Goal: Task Accomplishment & Management: Manage account settings

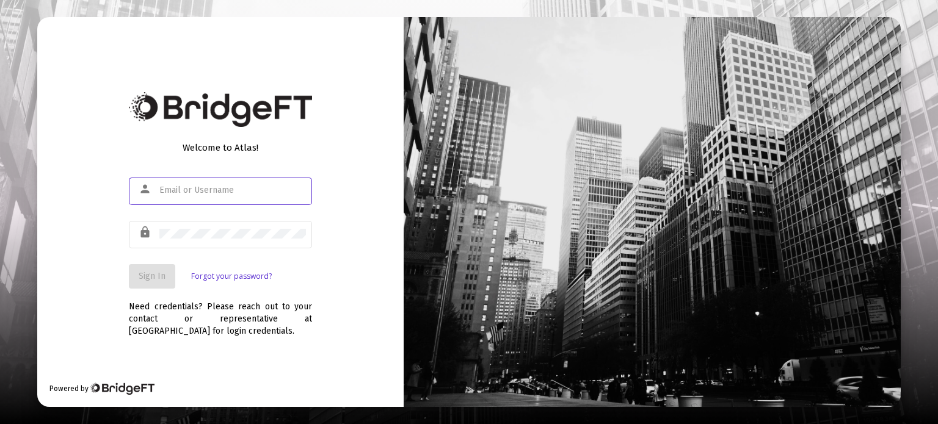
click at [250, 195] on div at bounding box center [232, 190] width 147 height 30
click at [245, 192] on input "text" at bounding box center [232, 191] width 147 height 10
type input "[PERSON_NAME][EMAIL_ADDRESS][DOMAIN_NAME]"
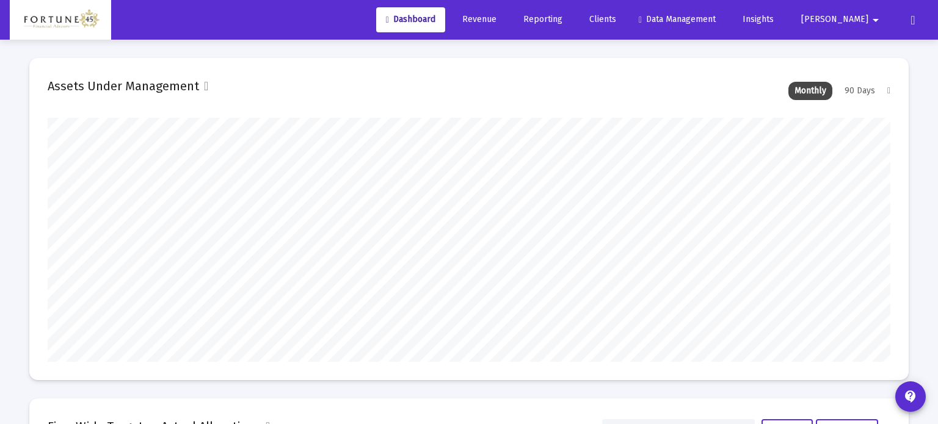
type input "[DATE]"
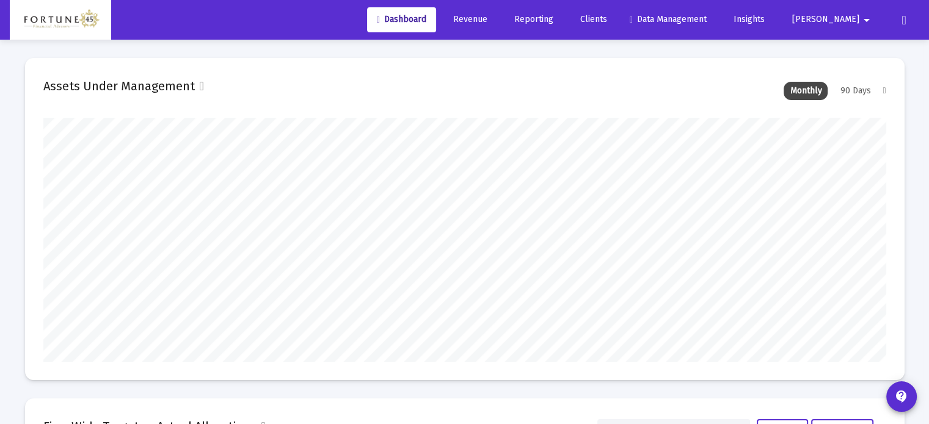
scroll to position [244, 394]
click at [487, 21] on span "Revenue" at bounding box center [468, 19] width 38 height 10
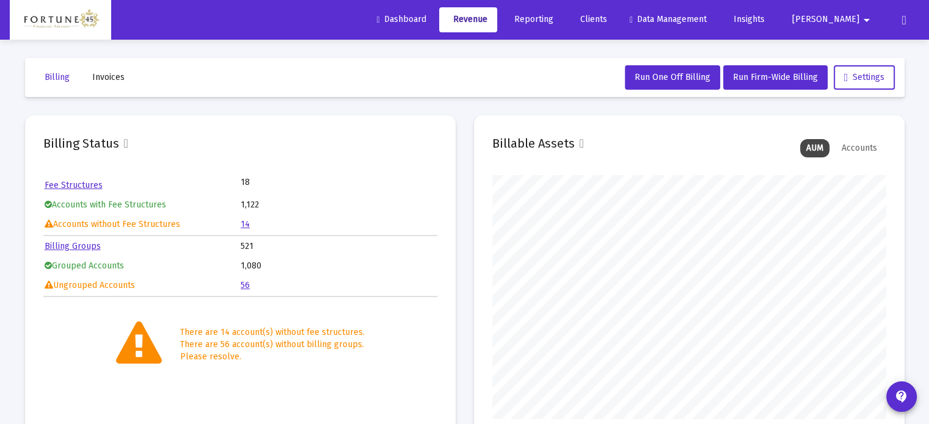
scroll to position [244, 394]
click at [763, 75] on span "Run Firm-Wide Billing" at bounding box center [775, 77] width 85 height 10
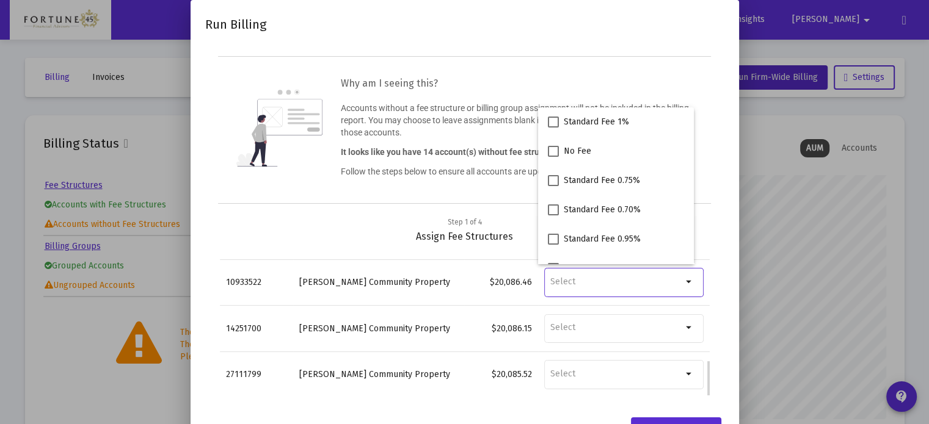
scroll to position [487, 0]
click at [613, 283] on input "Selection" at bounding box center [616, 282] width 132 height 11
drag, startPoint x: 723, startPoint y: 251, endPoint x: 717, endPoint y: 260, distance: 10.2
click at [723, 251] on div "Step 1 of 4 Assign Fee Structures Account No. Account Name Balance Fee Structur…" at bounding box center [464, 313] width 519 height 194
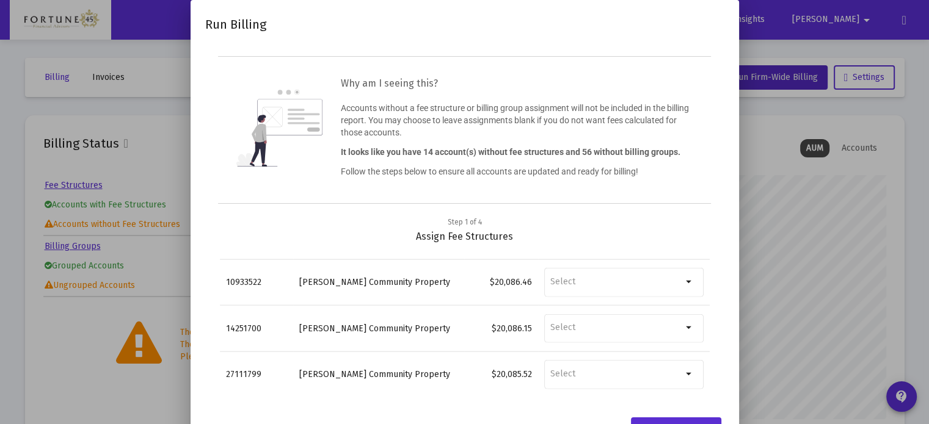
click at [857, 190] on div at bounding box center [464, 212] width 929 height 424
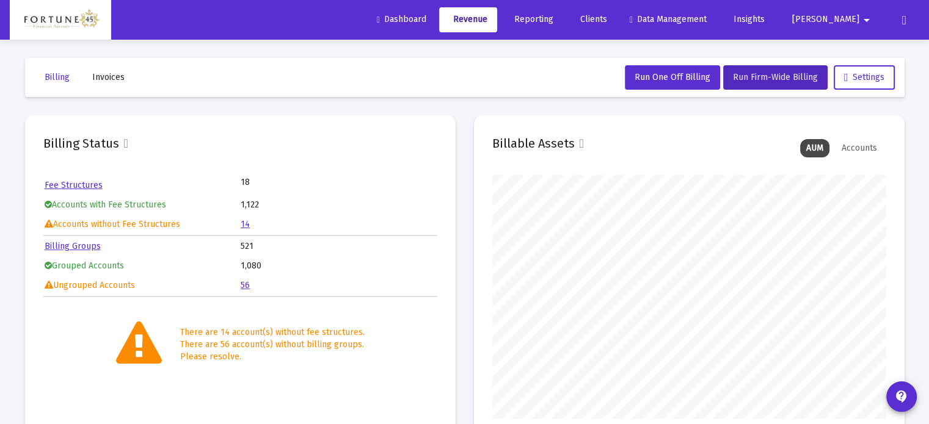
click at [607, 19] on span "Clients" at bounding box center [591, 19] width 31 height 10
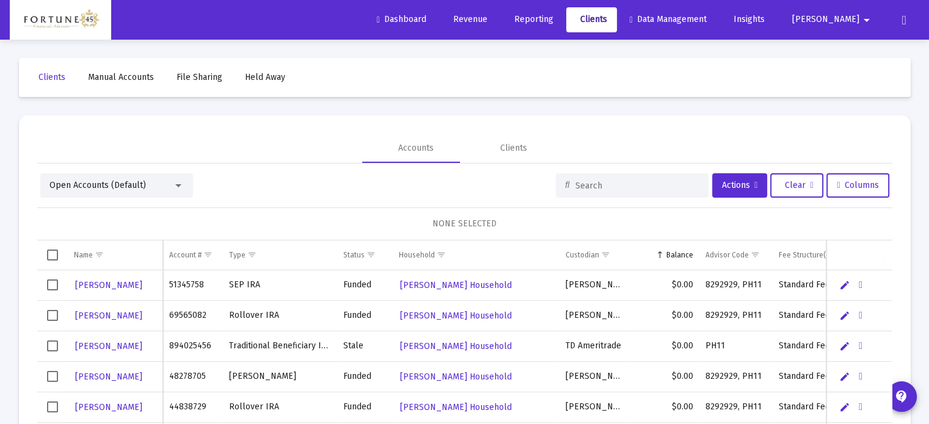
click at [116, 190] on span "Open Accounts (Default)" at bounding box center [97, 185] width 97 height 10
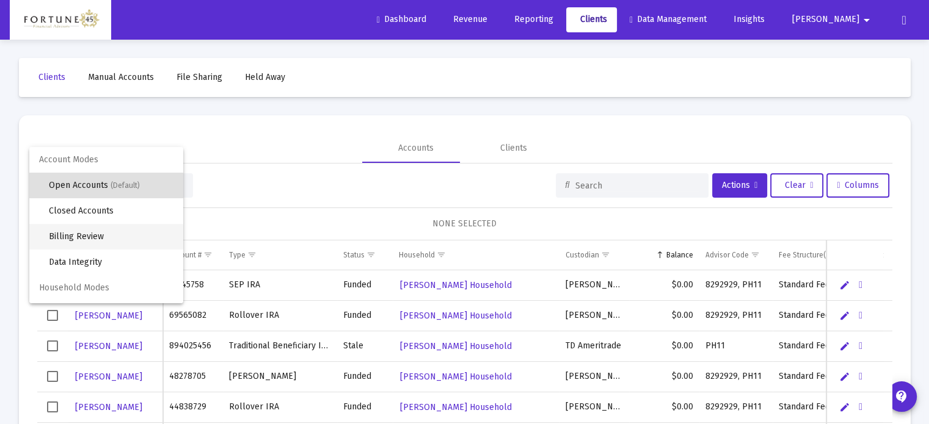
click at [106, 236] on span "Billing Review" at bounding box center [111, 237] width 125 height 26
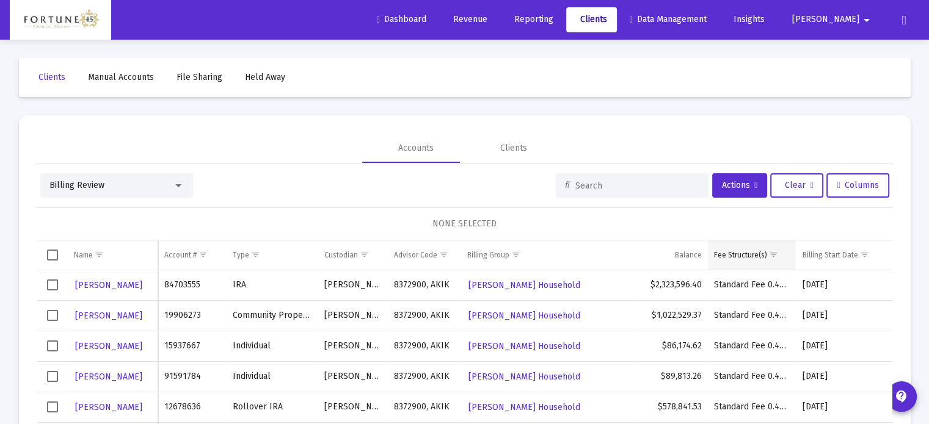
click at [776, 253] on span "Show filter options for column 'Fee Structure(s)'" at bounding box center [773, 254] width 9 height 9
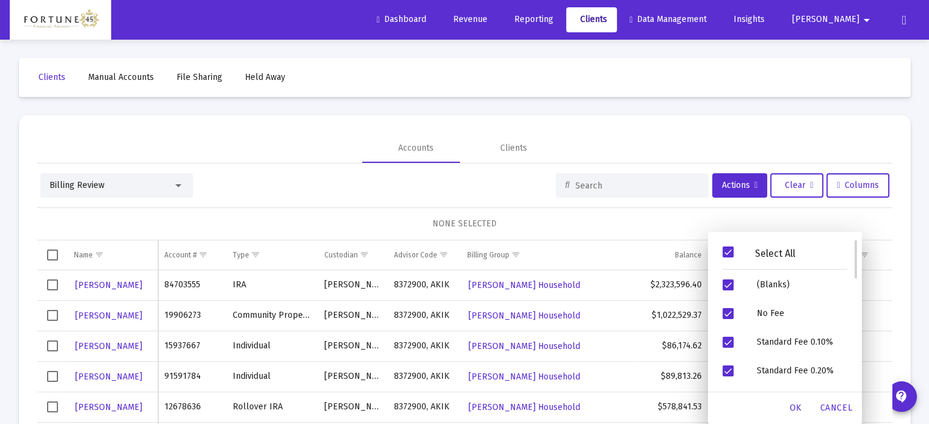
click at [726, 253] on span "Filter options" at bounding box center [728, 252] width 11 height 11
click at [731, 284] on span "Filter options" at bounding box center [728, 285] width 11 height 11
click at [800, 410] on span "OK" at bounding box center [796, 408] width 12 height 10
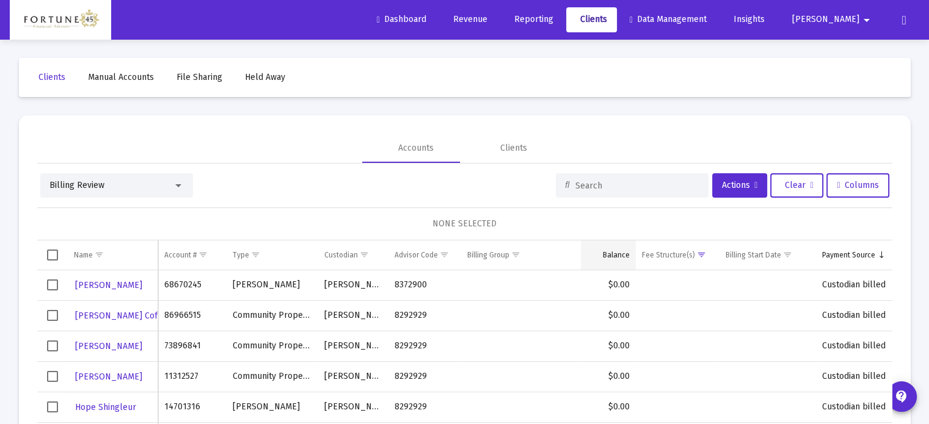
click at [623, 256] on div "Balance" at bounding box center [616, 255] width 27 height 10
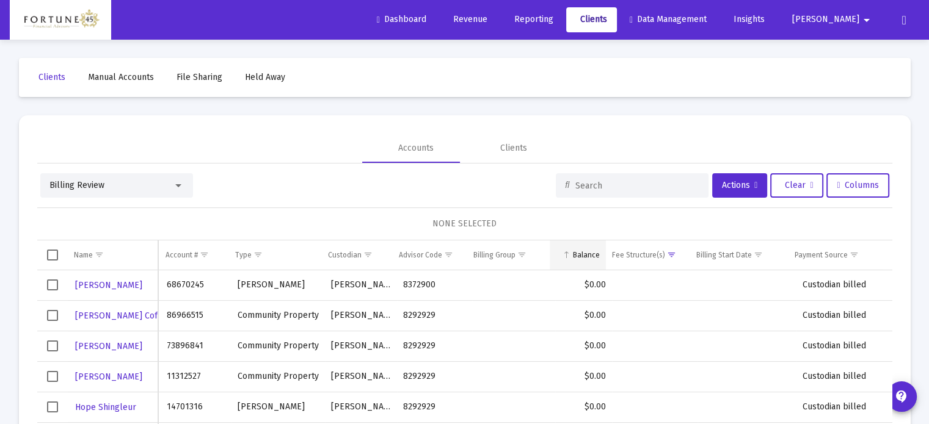
click at [576, 246] on td "Balance" at bounding box center [578, 255] width 56 height 29
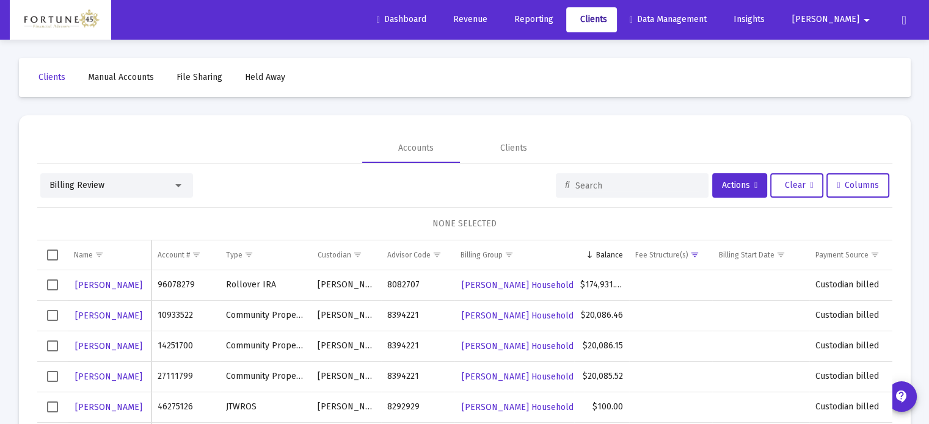
click at [51, 285] on span "Select row" at bounding box center [52, 285] width 11 height 11
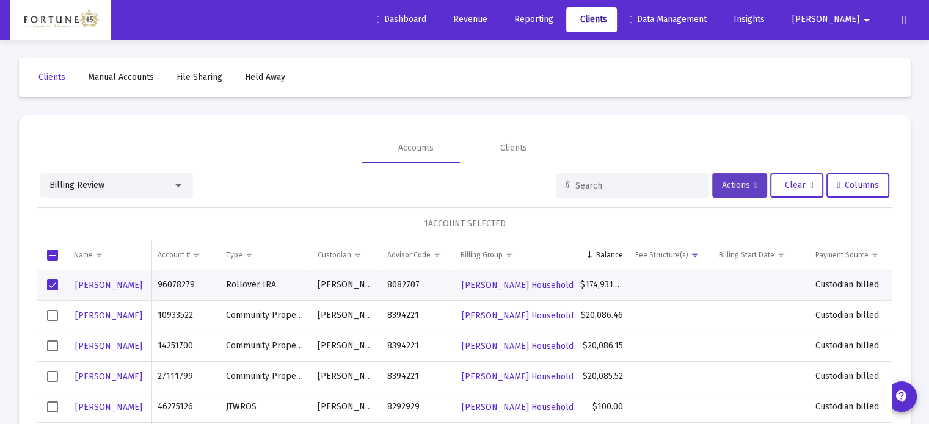
click at [722, 188] on span "Actions" at bounding box center [739, 185] width 35 height 10
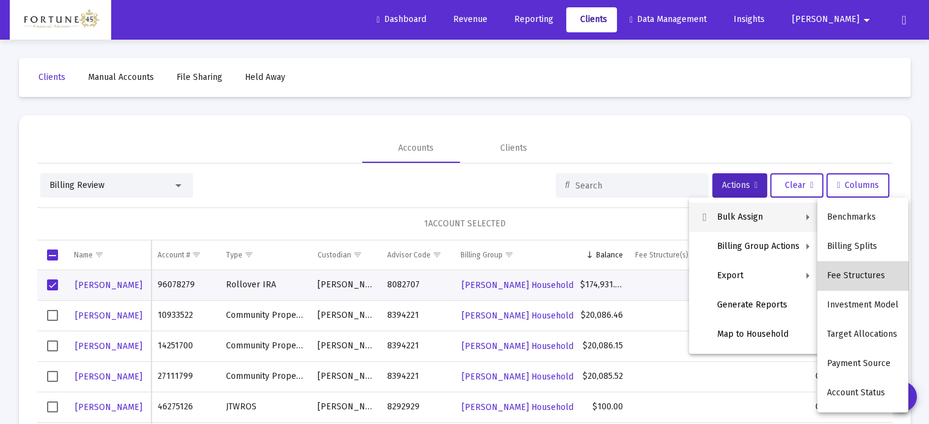
click at [863, 278] on button "Fee Structures" at bounding box center [862, 275] width 91 height 29
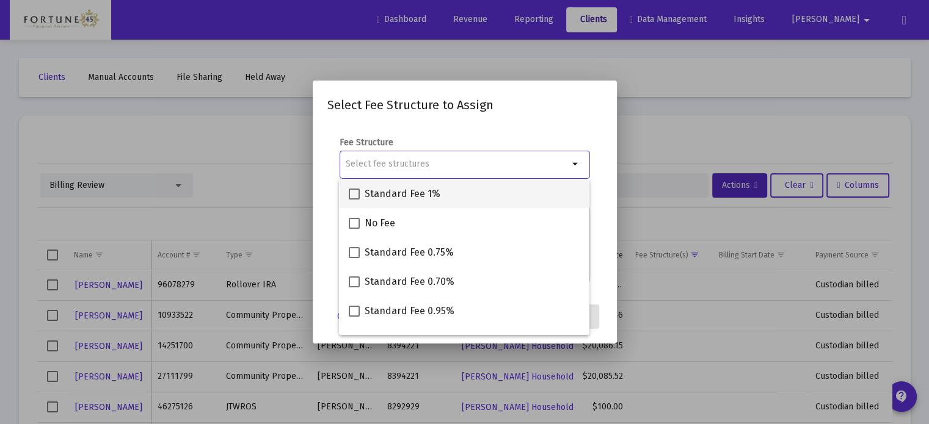
click at [426, 199] on span "Standard Fee 1%" at bounding box center [403, 194] width 76 height 15
click at [354, 200] on input "Standard Fee 1%" at bounding box center [354, 200] width 1 height 1
checkbox input "true"
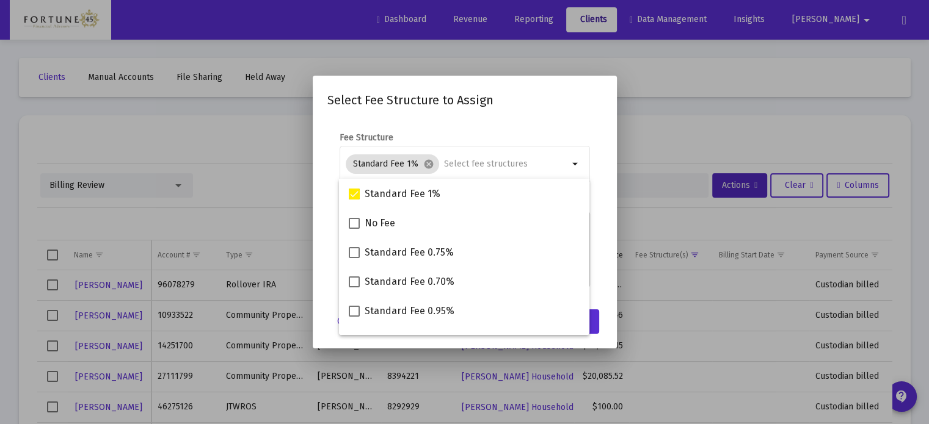
click at [597, 129] on mat-dialog-content "Fee Structure Standard Fee 1% cancel arrow_drop_down Notes You are assigning 1 …" at bounding box center [465, 211] width 304 height 183
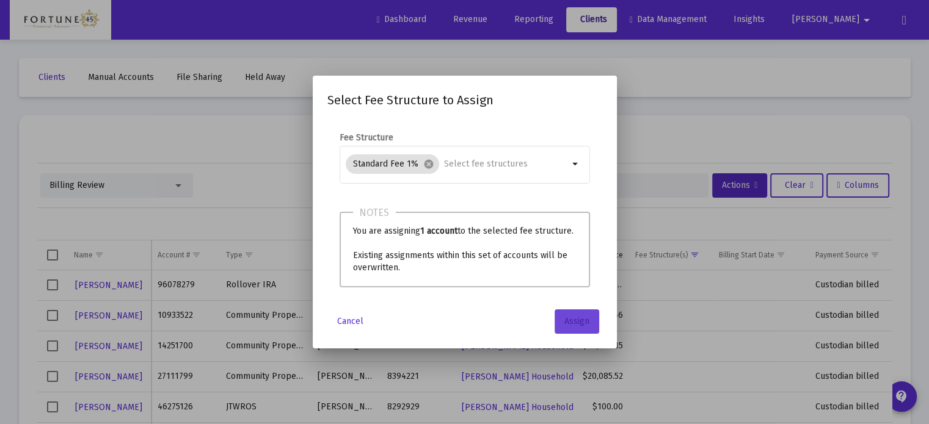
click at [581, 322] on span "Assign" at bounding box center [576, 321] width 25 height 10
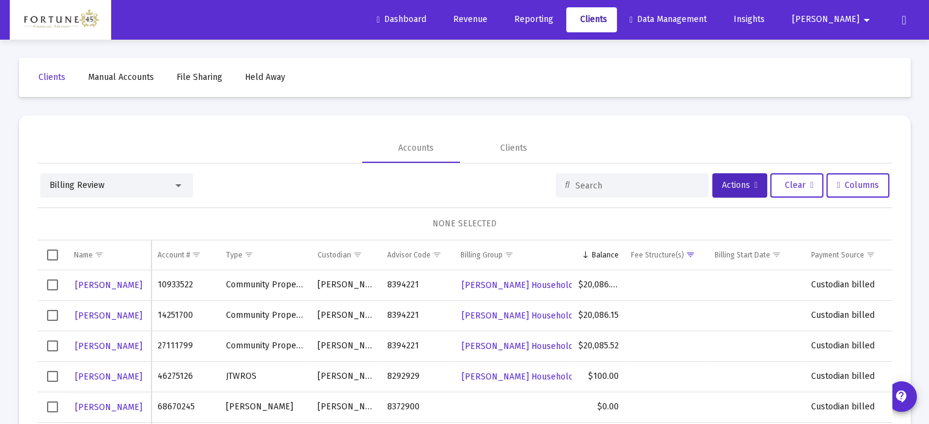
click at [55, 287] on span "Select row" at bounding box center [52, 285] width 11 height 11
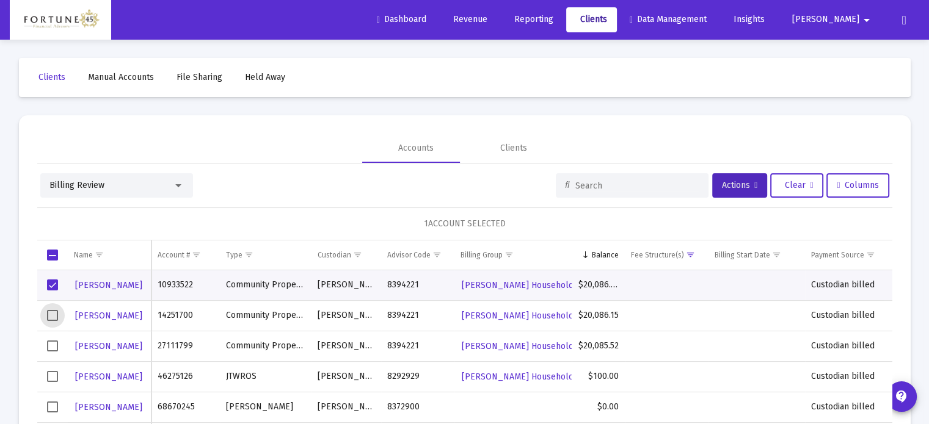
drag, startPoint x: 55, startPoint y: 315, endPoint x: 59, endPoint y: 358, distance: 43.5
click at [55, 314] on span "Select row" at bounding box center [52, 315] width 11 height 11
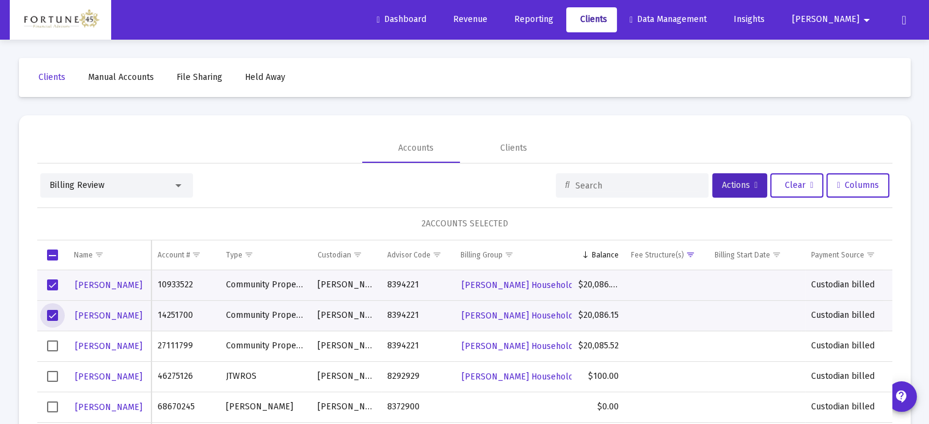
click at [54, 343] on span "Select row" at bounding box center [52, 346] width 11 height 11
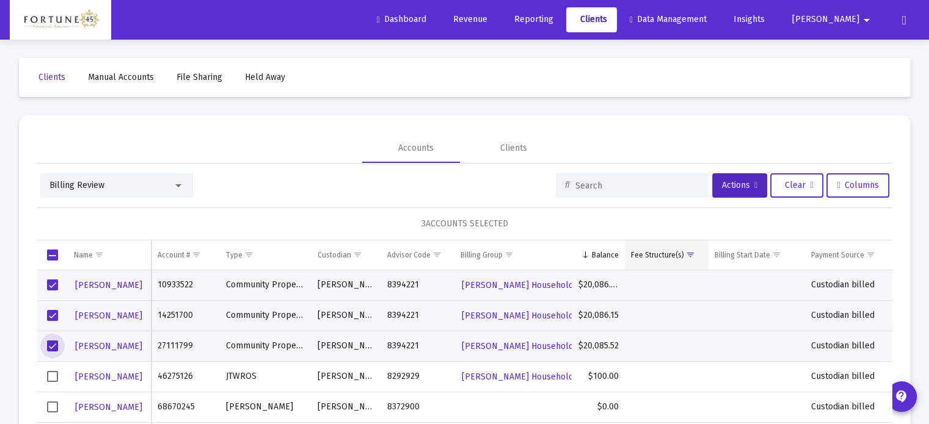
click at [671, 250] on div "Fee Structure(s)" at bounding box center [657, 255] width 53 height 10
click at [726, 182] on span "Actions" at bounding box center [739, 185] width 35 height 10
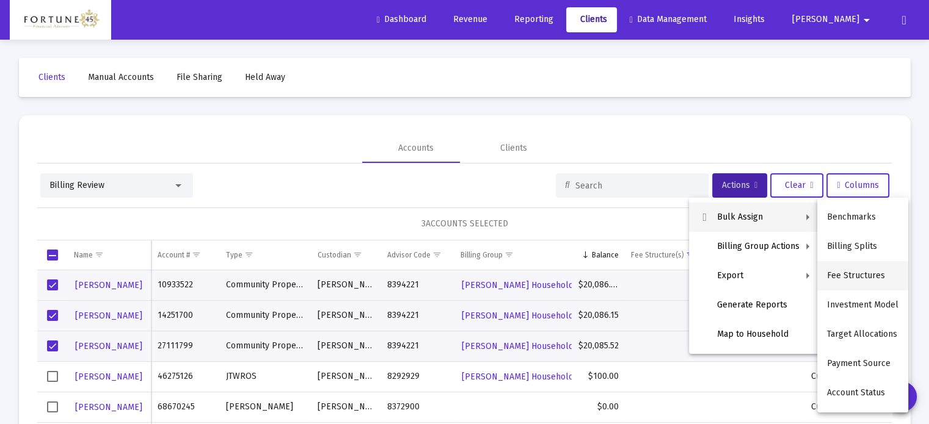
click at [865, 271] on button "Fee Structures" at bounding box center [862, 275] width 91 height 29
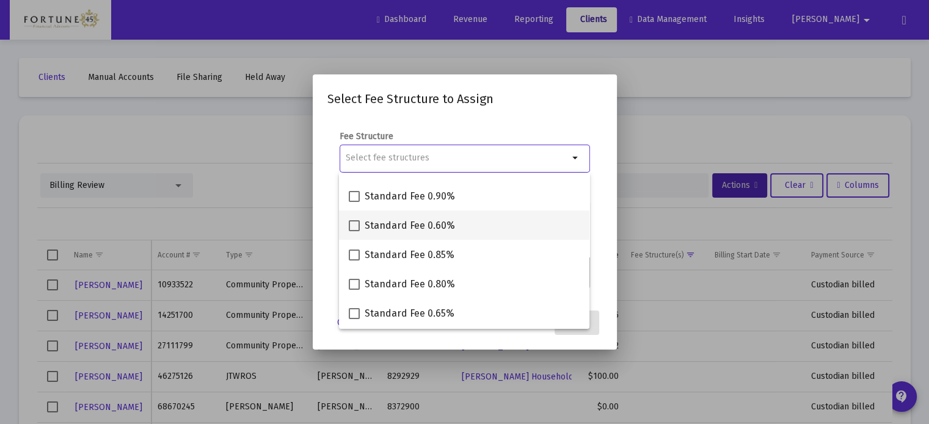
scroll to position [244, 0]
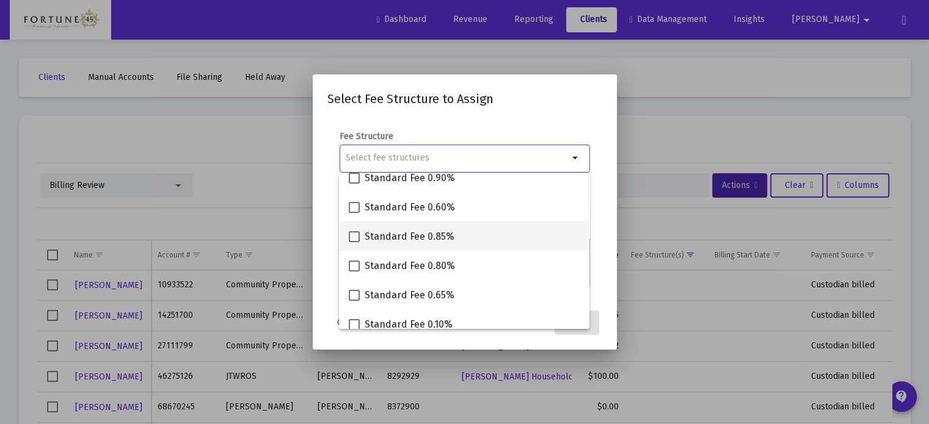
click at [434, 237] on span "Standard Fee 0.85%" at bounding box center [410, 237] width 90 height 15
click at [354, 242] on input "Standard Fee 0.85%" at bounding box center [354, 242] width 1 height 1
checkbox input "true"
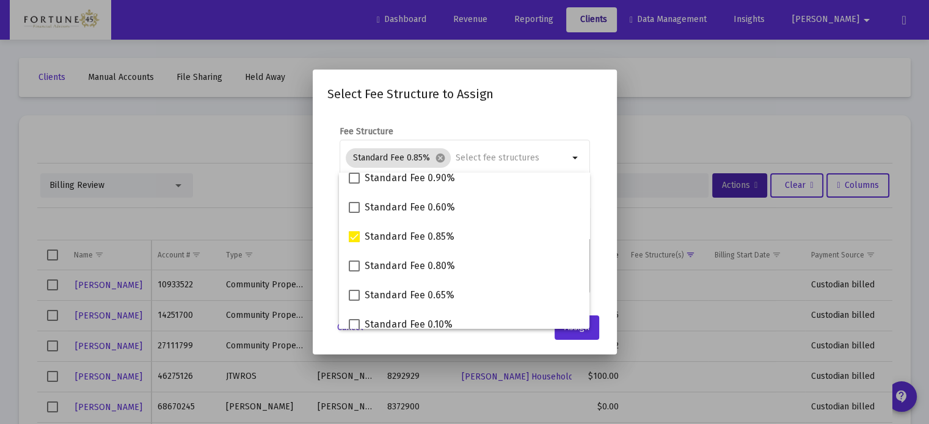
click at [612, 299] on mat-dialog-content "Fee Structure Standard Fee 0.85% cancel arrow_drop_down Notes You are assigning…" at bounding box center [465, 211] width 304 height 195
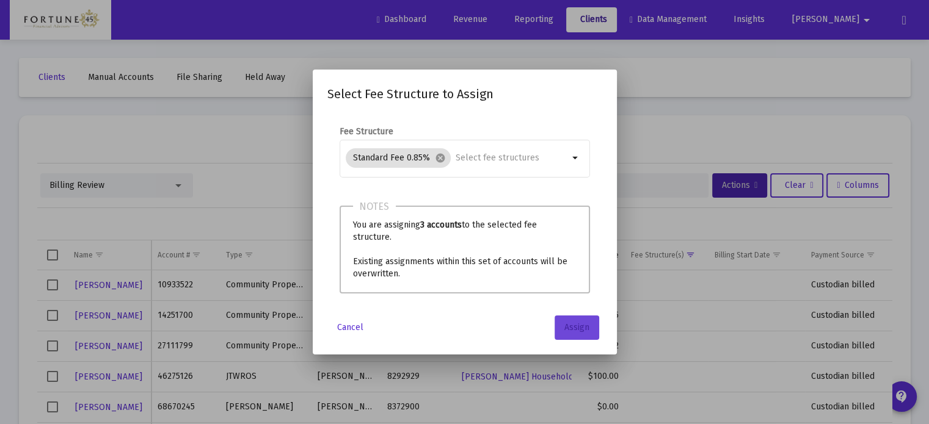
click at [575, 326] on span "Assign" at bounding box center [576, 327] width 25 height 10
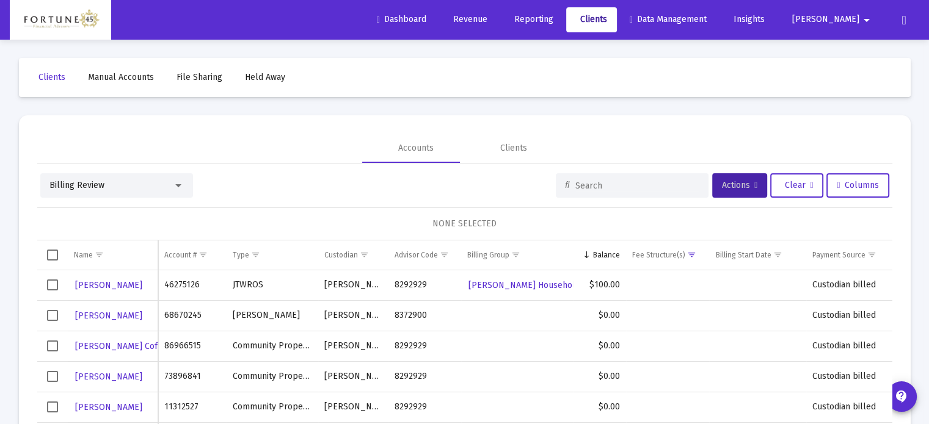
click at [51, 285] on span "Select row" at bounding box center [52, 285] width 11 height 11
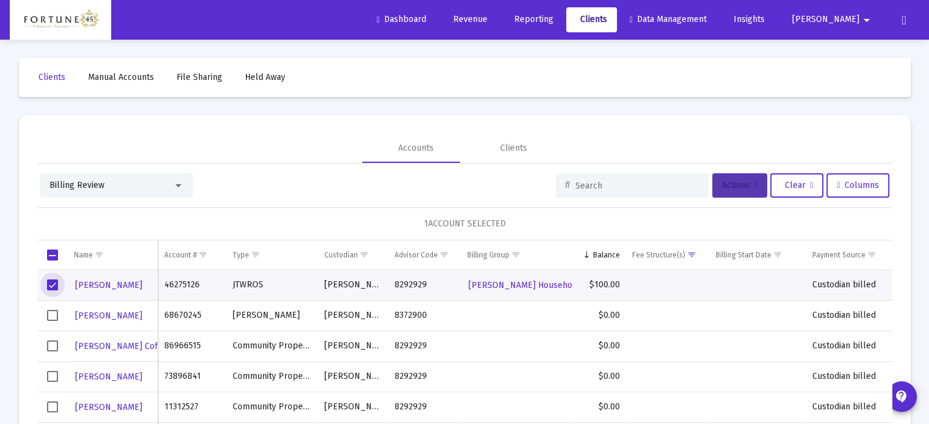
click at [722, 183] on span "Actions" at bounding box center [739, 185] width 35 height 10
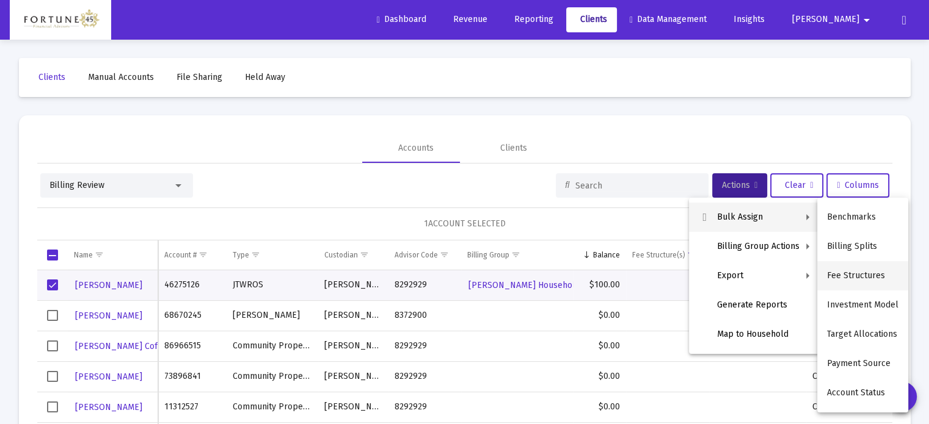
click at [862, 275] on button "Fee Structures" at bounding box center [862, 275] width 91 height 29
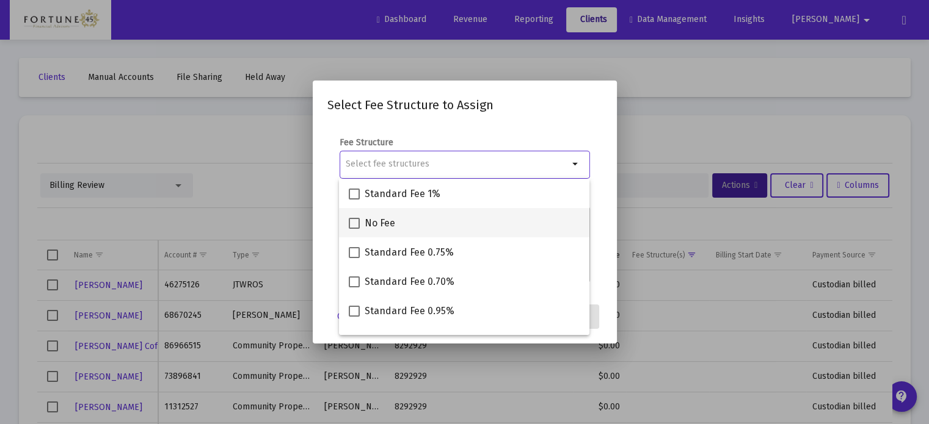
click at [383, 222] on span "No Fee" at bounding box center [380, 223] width 31 height 15
click at [354, 229] on input "No Fee" at bounding box center [354, 229] width 1 height 1
checkbox input "true"
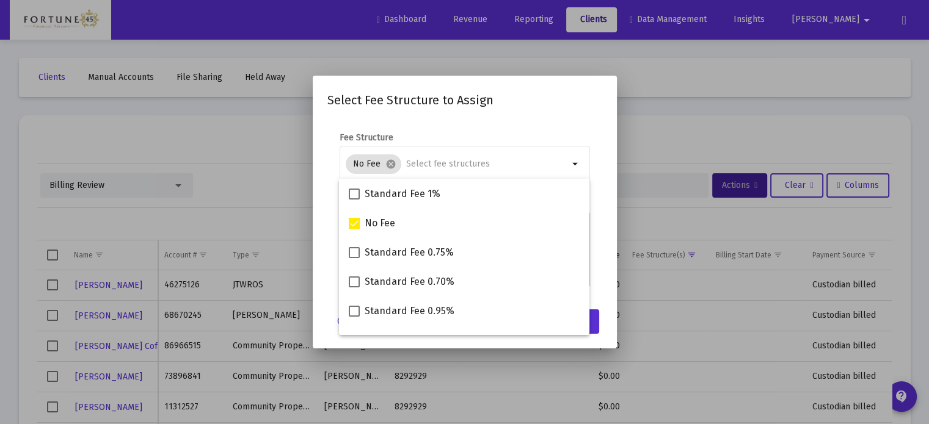
click at [605, 209] on mat-dialog-content "Fee Structure No Fee cancel arrow_drop_down Notes You are assigning 1 account t…" at bounding box center [465, 211] width 304 height 183
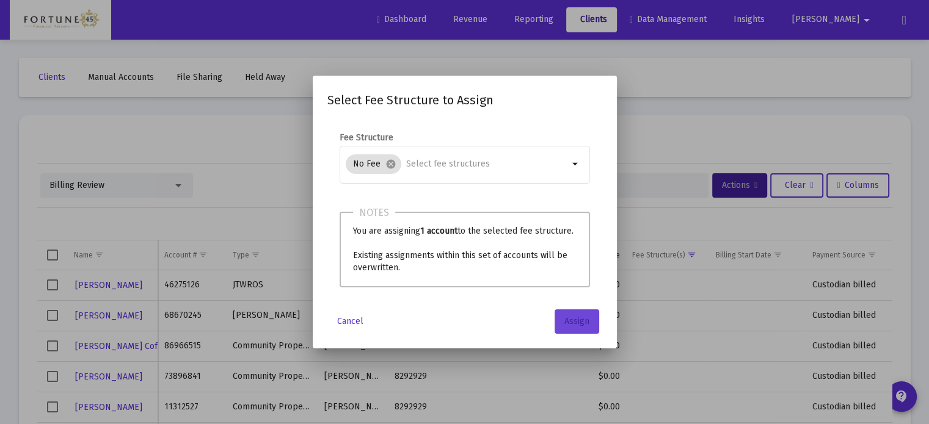
click at [578, 319] on span "Assign" at bounding box center [576, 321] width 25 height 10
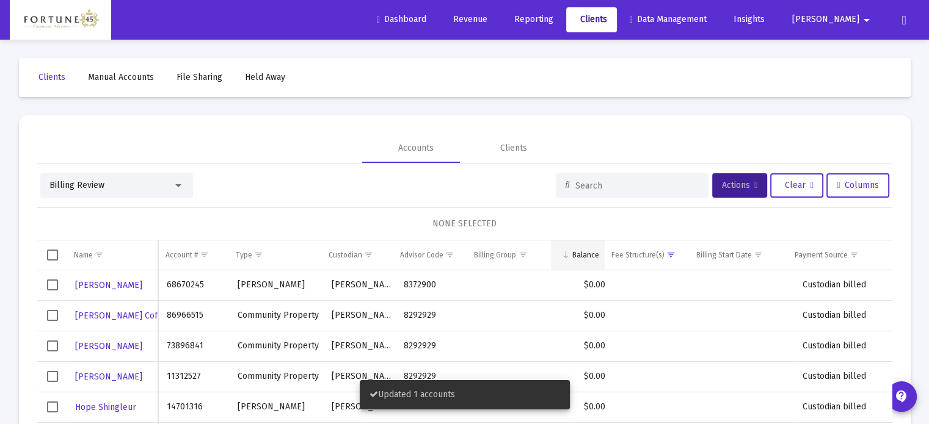
click at [574, 253] on div "Balance" at bounding box center [585, 255] width 27 height 10
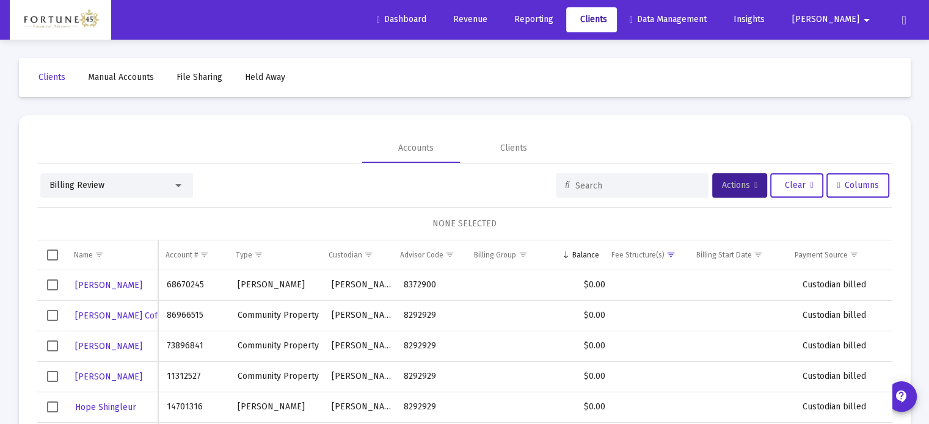
click at [105, 191] on div "Billing Review" at bounding box center [110, 186] width 123 height 12
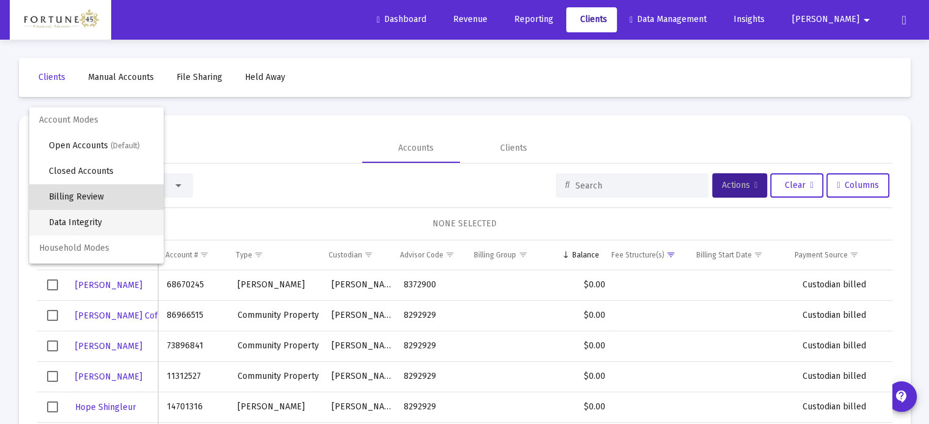
scroll to position [12, 0]
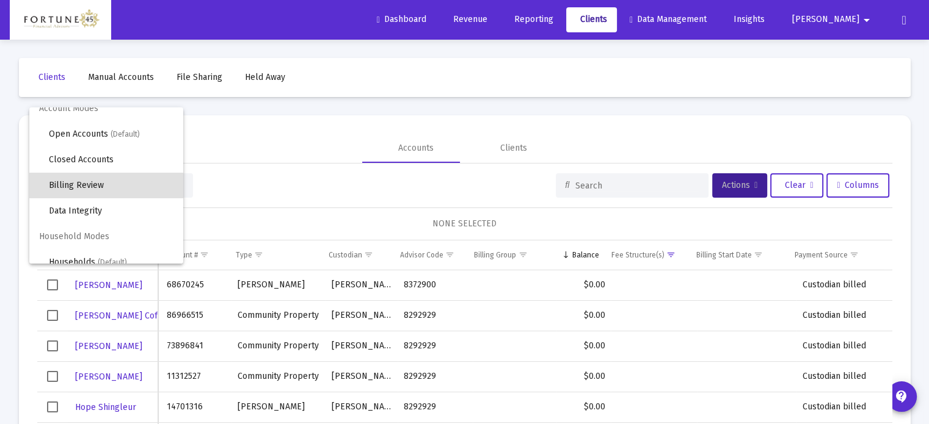
click at [118, 182] on span "Billing Review" at bounding box center [111, 186] width 125 height 26
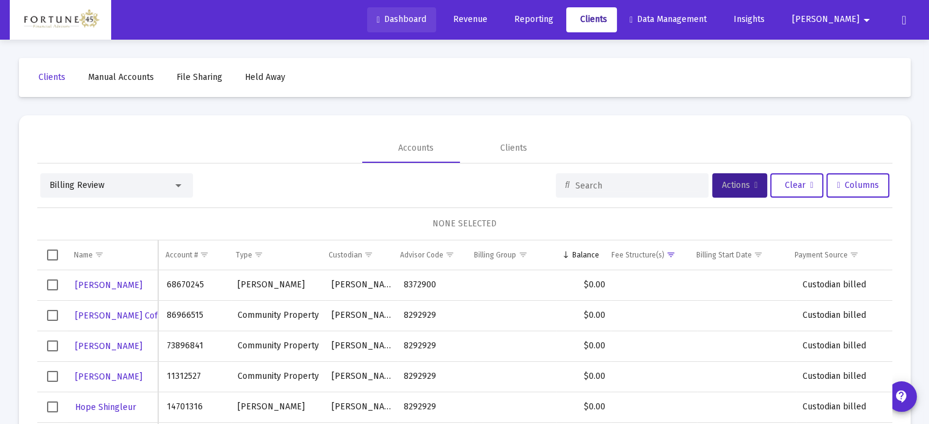
click at [426, 20] on span "Dashboard" at bounding box center [401, 19] width 49 height 10
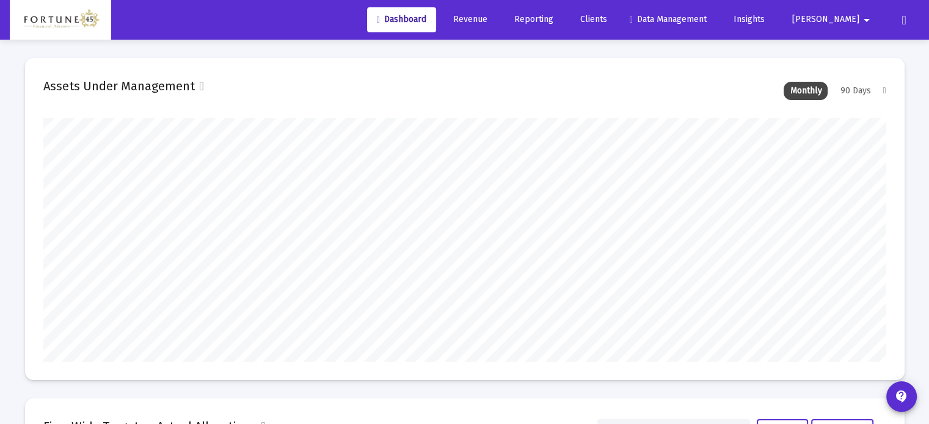
click at [607, 21] on span "Clients" at bounding box center [591, 19] width 31 height 10
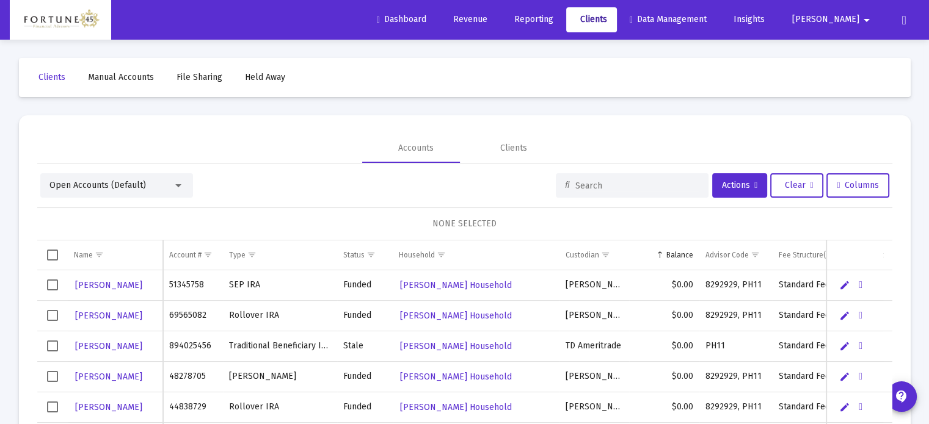
click at [142, 192] on div "Open Accounts (Default)" at bounding box center [116, 185] width 153 height 24
click at [137, 190] on span "Open Accounts (Default)" at bounding box center [97, 185] width 97 height 10
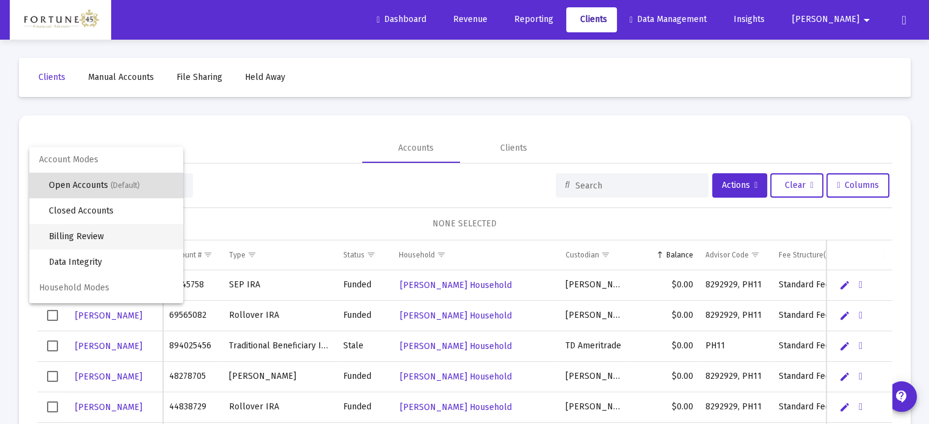
click at [128, 233] on span "Billing Review" at bounding box center [111, 237] width 125 height 26
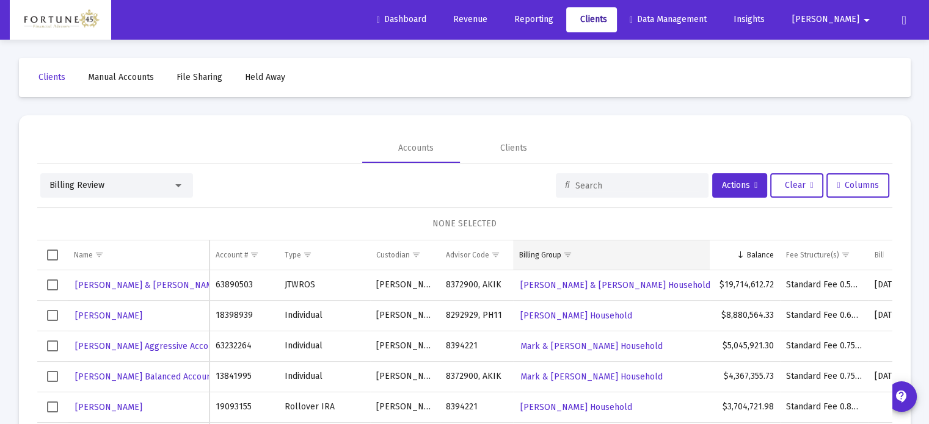
click at [566, 258] on span "Show filter options for column 'Billing Group'" at bounding box center [567, 254] width 9 height 9
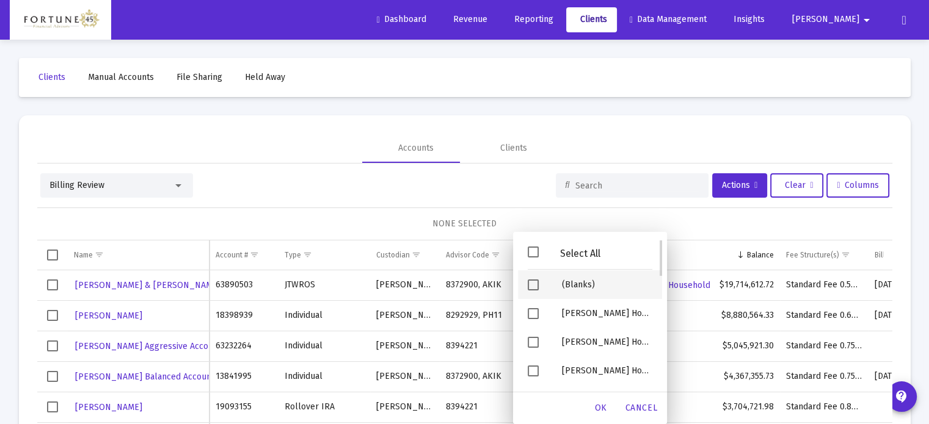
click at [530, 291] on div "Filter options" at bounding box center [535, 285] width 34 height 29
click at [604, 411] on span "OK" at bounding box center [601, 408] width 12 height 10
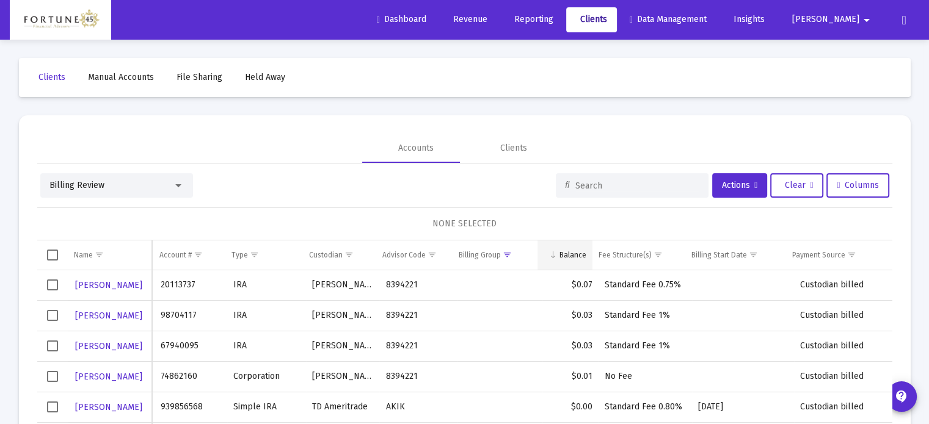
click at [563, 254] on div "Balance" at bounding box center [572, 255] width 27 height 10
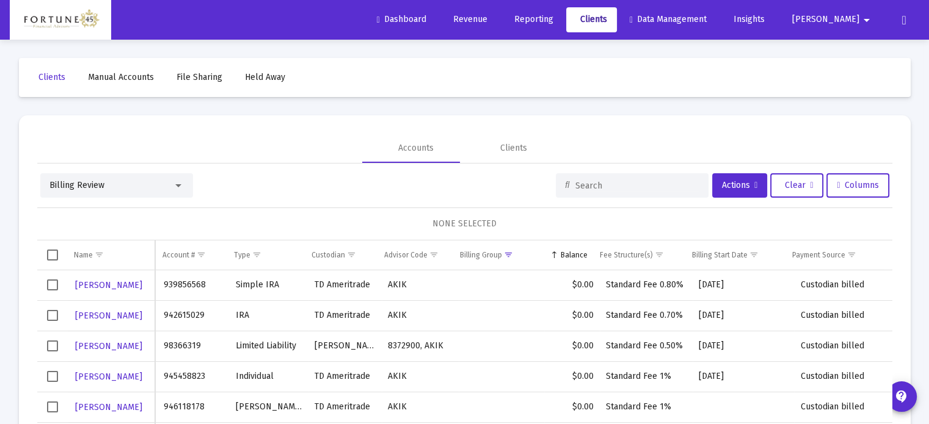
click at [563, 253] on div "Balance" at bounding box center [574, 255] width 27 height 10
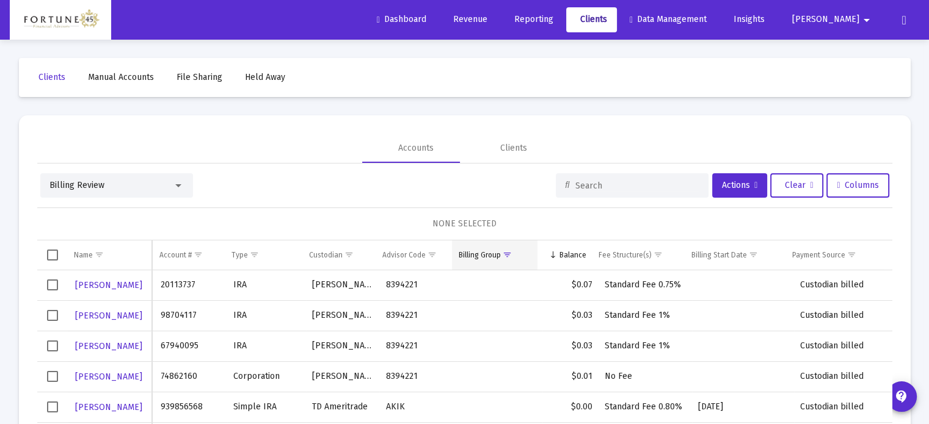
click at [490, 251] on div "Billing Group" at bounding box center [479, 255] width 42 height 10
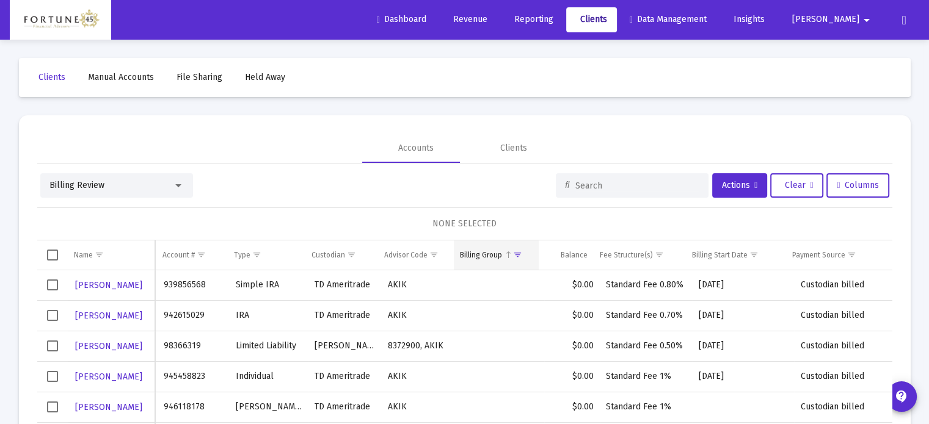
click at [494, 251] on div "Billing Group" at bounding box center [481, 255] width 42 height 10
click at [579, 255] on div "Balance" at bounding box center [574, 255] width 27 height 10
click at [555, 254] on td "Balance" at bounding box center [566, 255] width 55 height 29
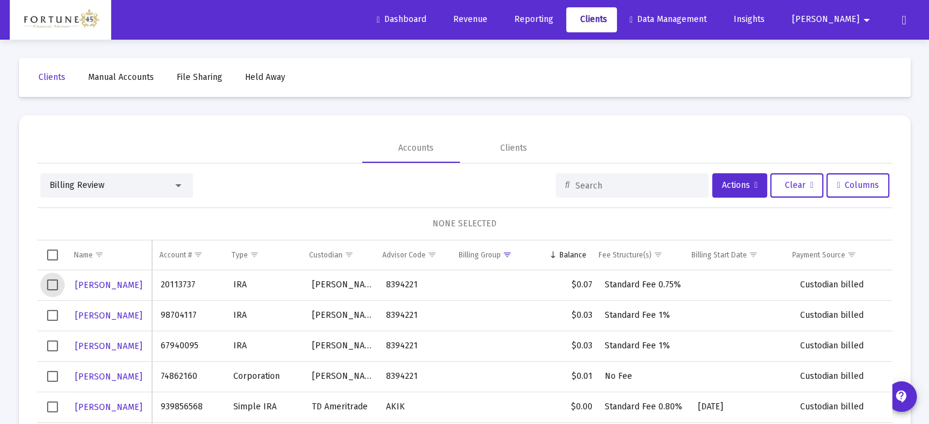
click at [51, 283] on span "Select row" at bounding box center [52, 285] width 11 height 11
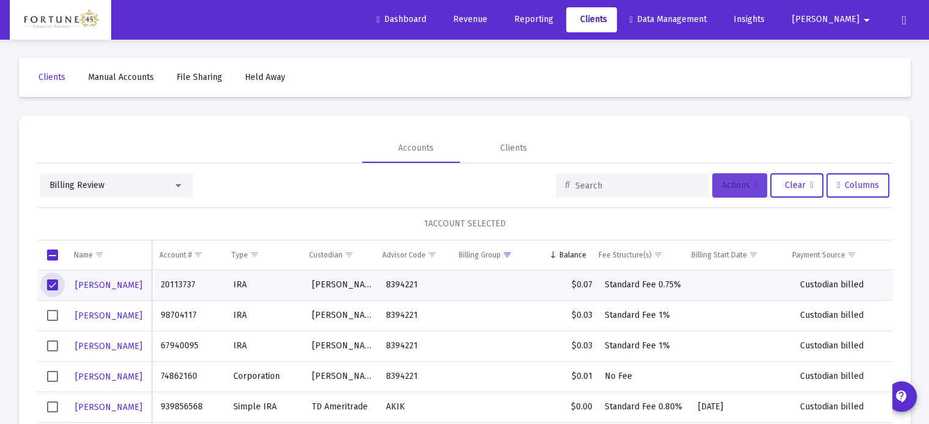
click at [716, 180] on button "Actions" at bounding box center [739, 185] width 55 height 24
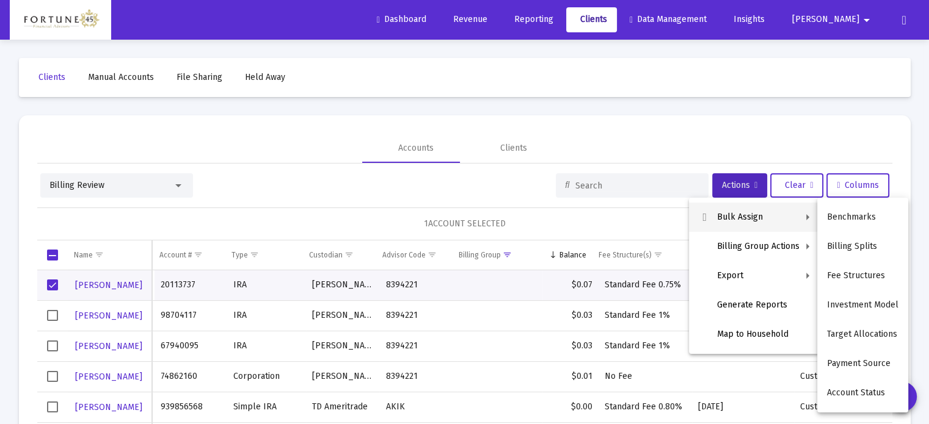
drag, startPoint x: 639, startPoint y: 110, endPoint x: 691, endPoint y: 43, distance: 85.3
click at [639, 110] on div at bounding box center [464, 212] width 929 height 424
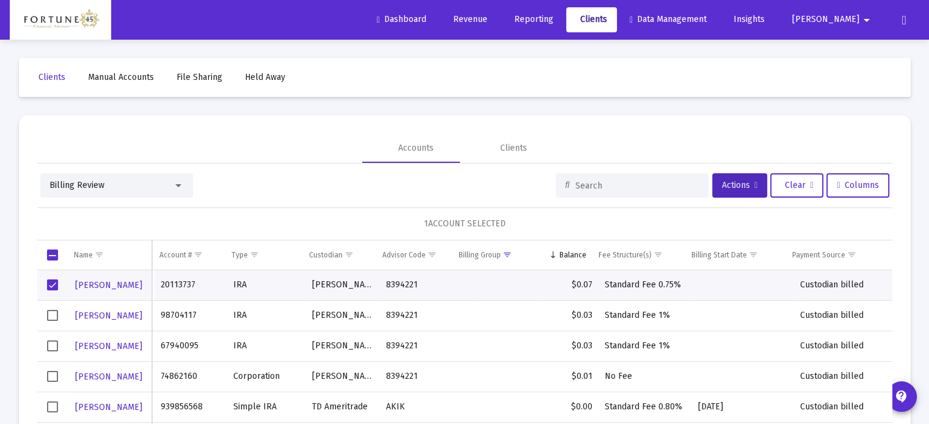
click at [487, 15] on span "Revenue" at bounding box center [468, 19] width 38 height 10
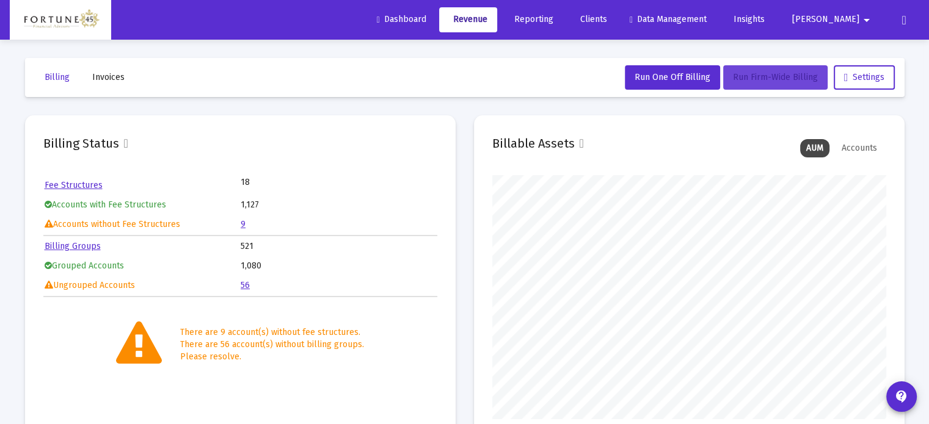
click at [796, 66] on button "Run Firm-Wide Billing" at bounding box center [775, 77] width 104 height 24
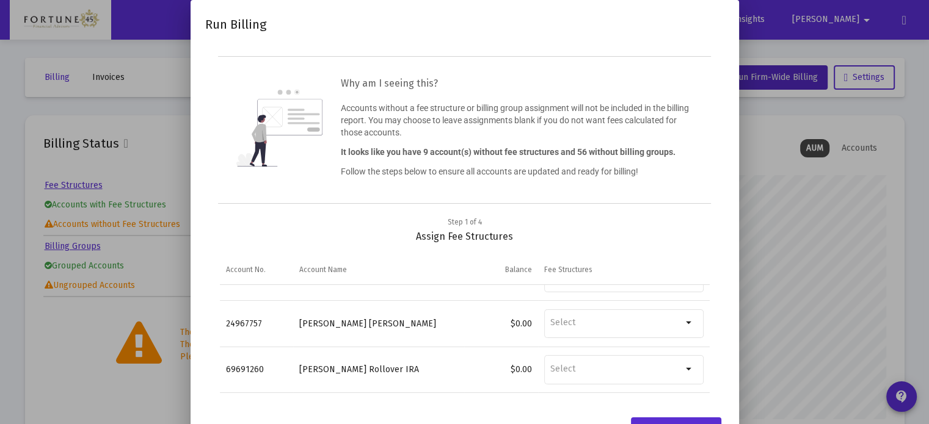
scroll to position [42, 0]
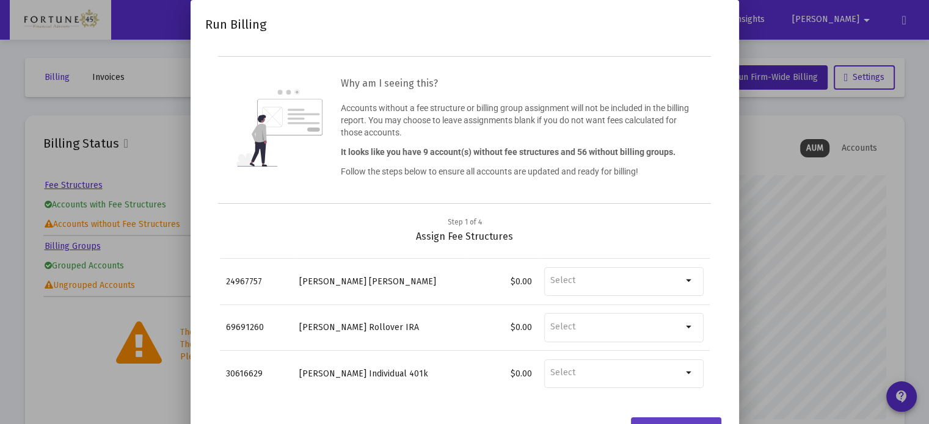
click at [697, 420] on div "Save & continue" at bounding box center [676, 430] width 70 height 24
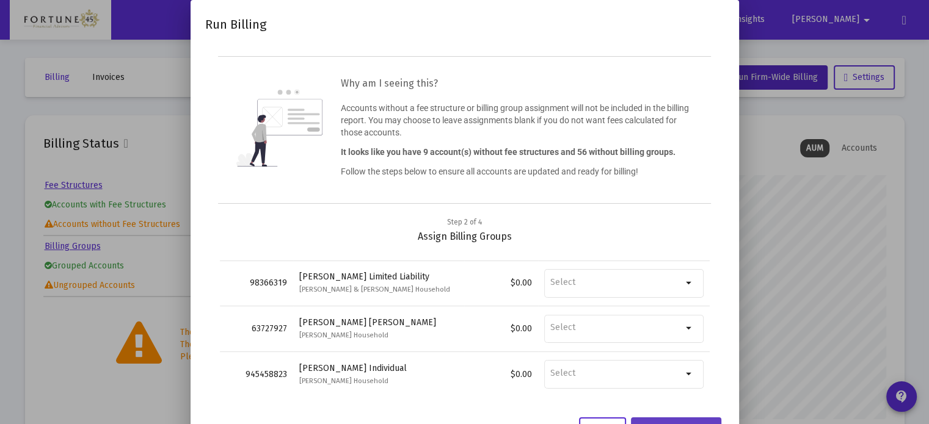
click at [699, 419] on div "Save & continue" at bounding box center [676, 430] width 70 height 24
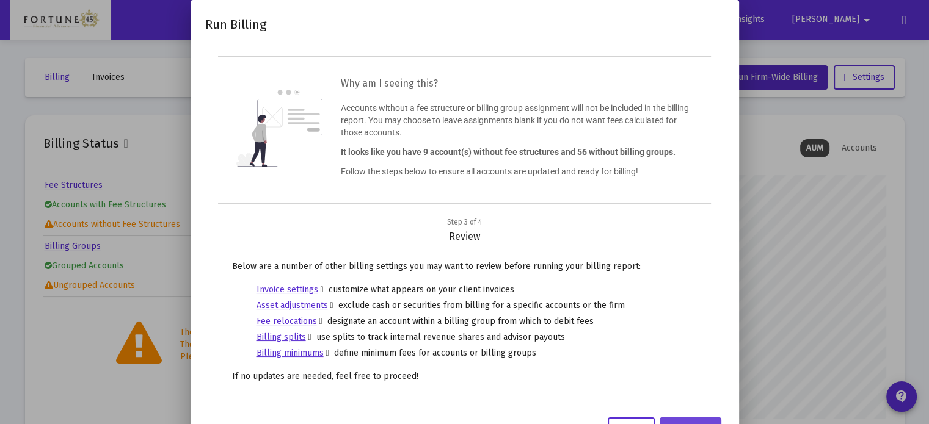
click at [679, 422] on div "Continue" at bounding box center [690, 430] width 42 height 24
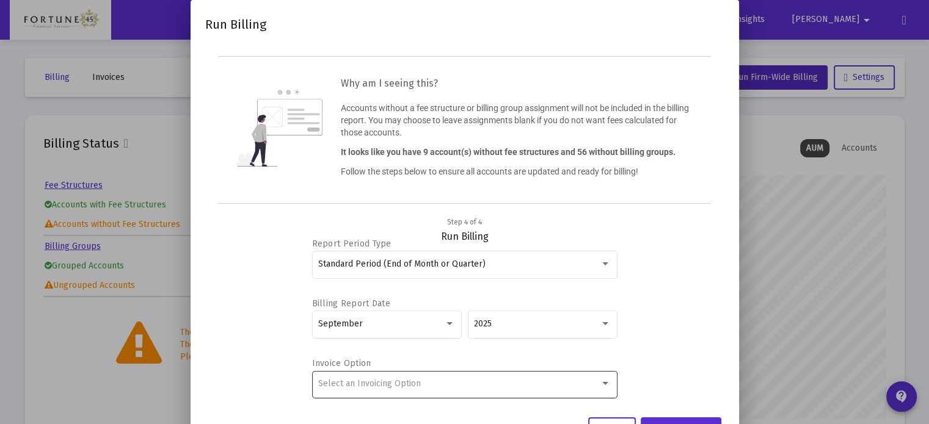
click at [545, 386] on div "Select an Invoicing Option" at bounding box center [459, 384] width 282 height 10
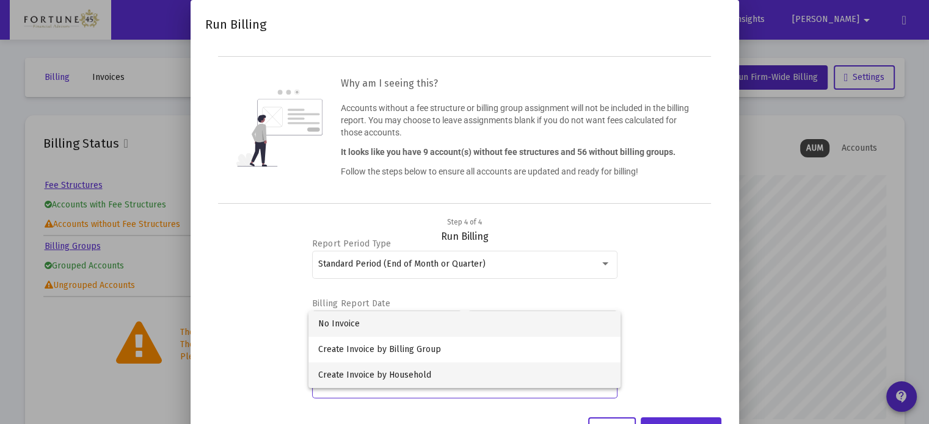
click at [513, 384] on span "Create Invoice by Household" at bounding box center [464, 376] width 293 height 26
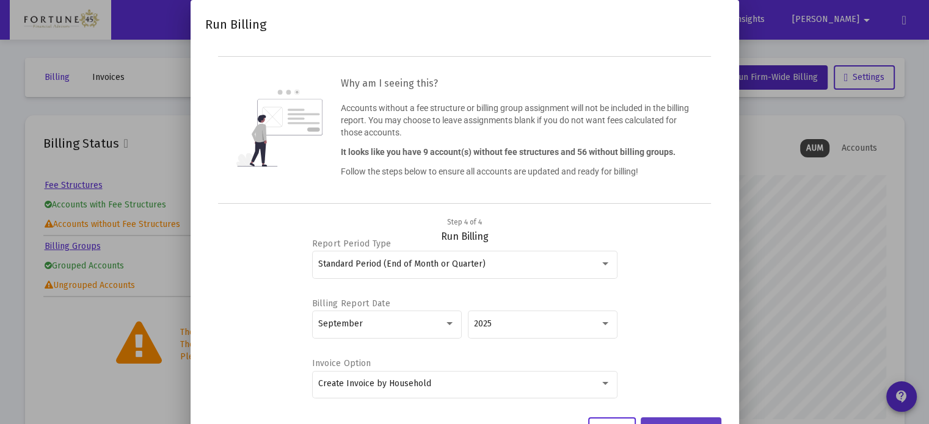
click at [707, 420] on button "Run firm billing" at bounding box center [681, 430] width 81 height 24
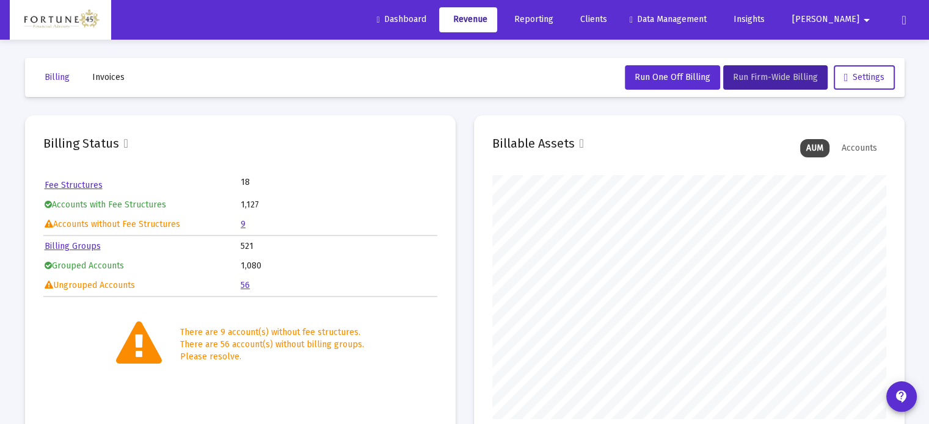
click at [607, 21] on span "Clients" at bounding box center [591, 19] width 31 height 10
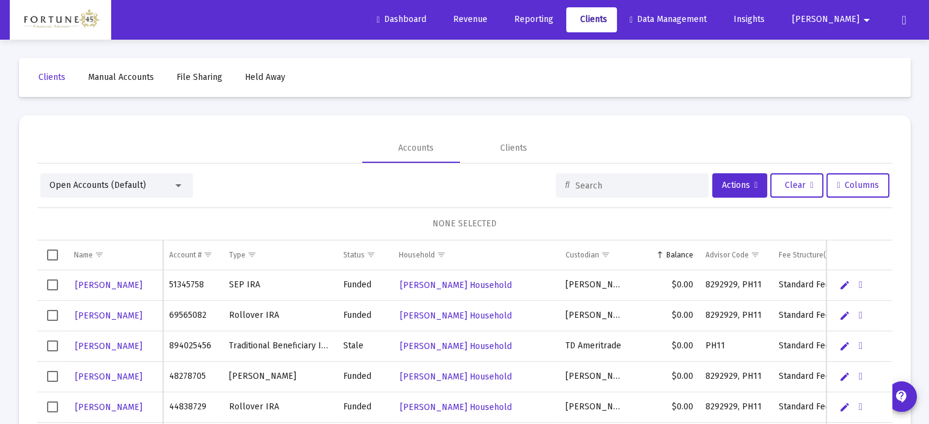
click at [120, 191] on div "Open Accounts (Default)" at bounding box center [116, 185] width 153 height 24
click at [106, 186] on span "Open Accounts (Default)" at bounding box center [97, 185] width 97 height 10
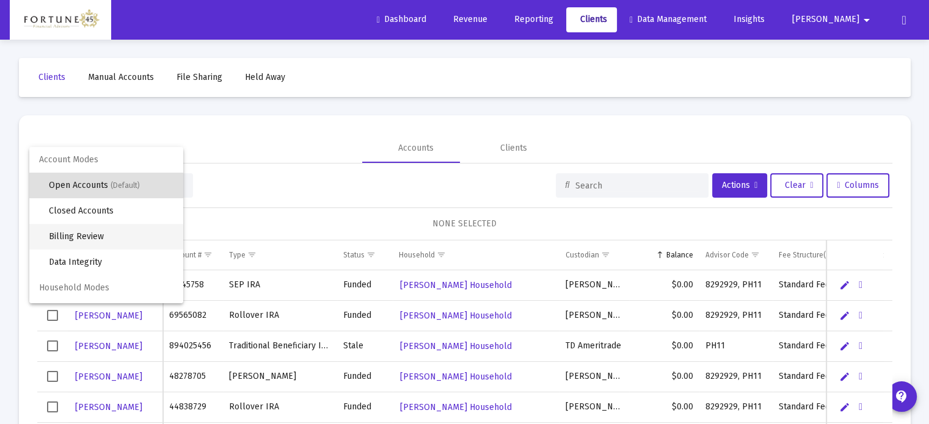
click at [93, 235] on span "Billing Review" at bounding box center [111, 237] width 125 height 26
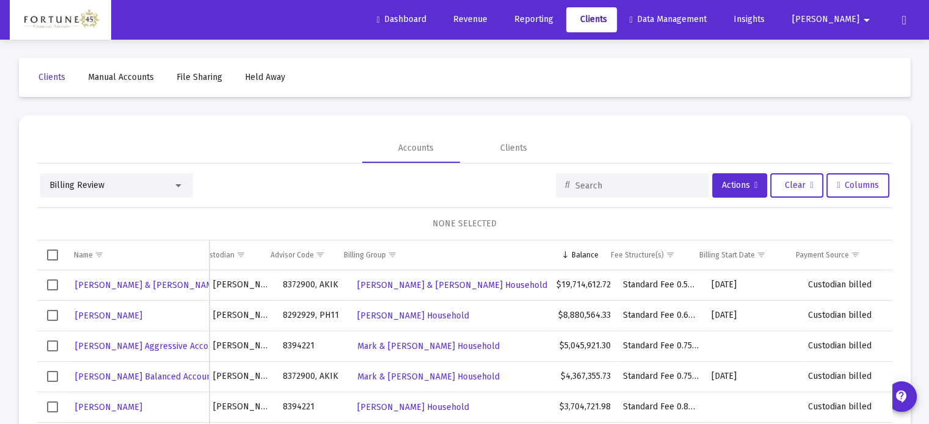
scroll to position [0, 151]
click at [851, 257] on span "Show filter options for column 'Payment Source'" at bounding box center [855, 254] width 9 height 9
click at [851, 253] on span "Show filter options for column 'Payment Source'" at bounding box center [855, 254] width 9 height 9
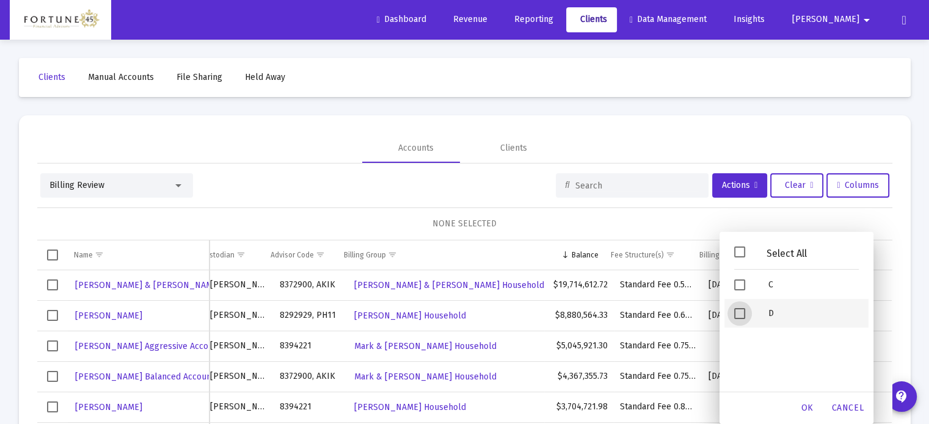
click at [738, 315] on span "Filter options" at bounding box center [739, 313] width 11 height 11
click at [811, 407] on span "OK" at bounding box center [807, 408] width 12 height 10
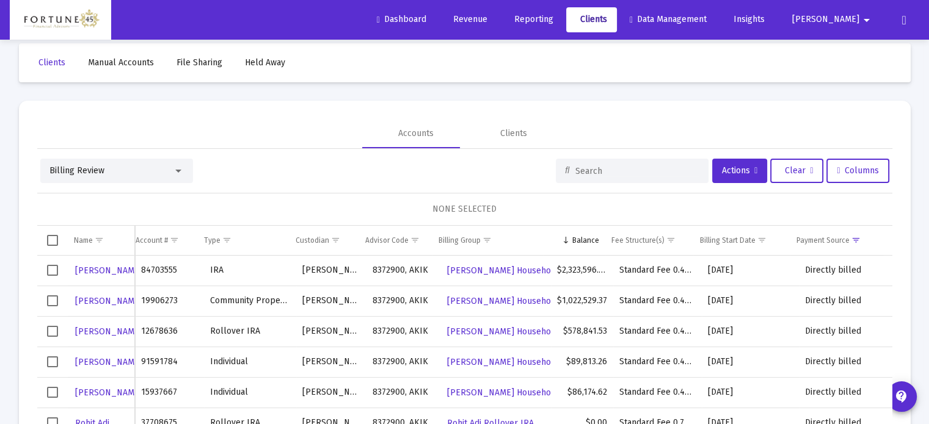
scroll to position [0, 0]
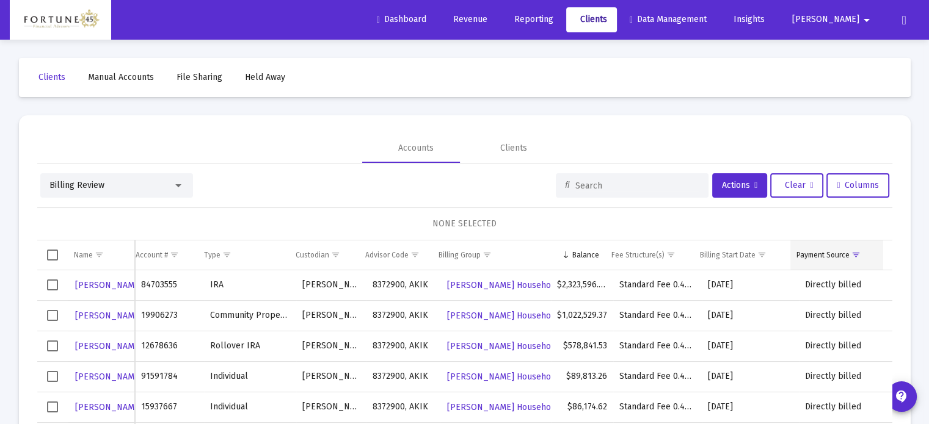
drag, startPoint x: 831, startPoint y: 250, endPoint x: 831, endPoint y: 256, distance: 6.1
click at [831, 250] on div "Payment Source" at bounding box center [822, 255] width 53 height 10
click at [861, 253] on span "Show filter options for column 'Payment Source'" at bounding box center [865, 254] width 9 height 9
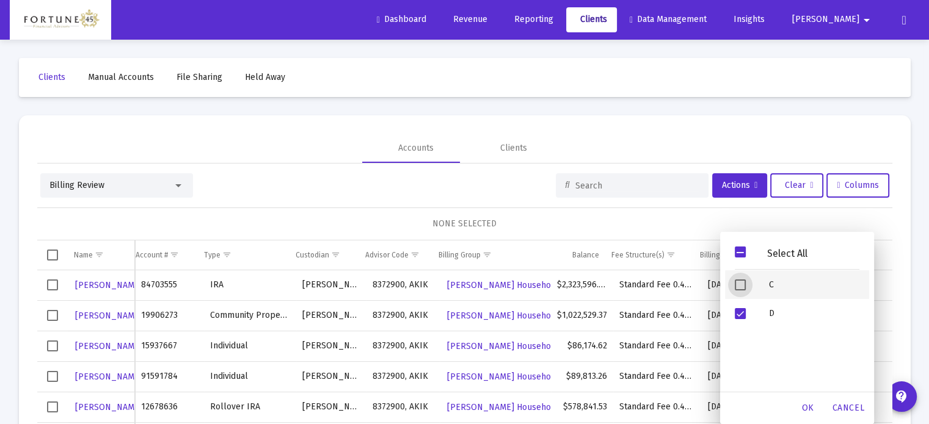
click at [743, 283] on span "Filter options" at bounding box center [740, 285] width 11 height 11
click at [811, 410] on span "OK" at bounding box center [808, 408] width 12 height 10
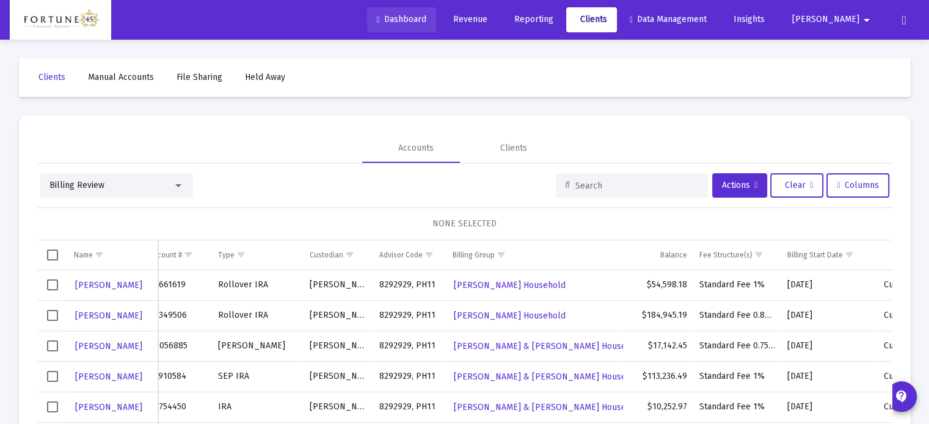
click at [426, 16] on span "Dashboard" at bounding box center [401, 19] width 49 height 10
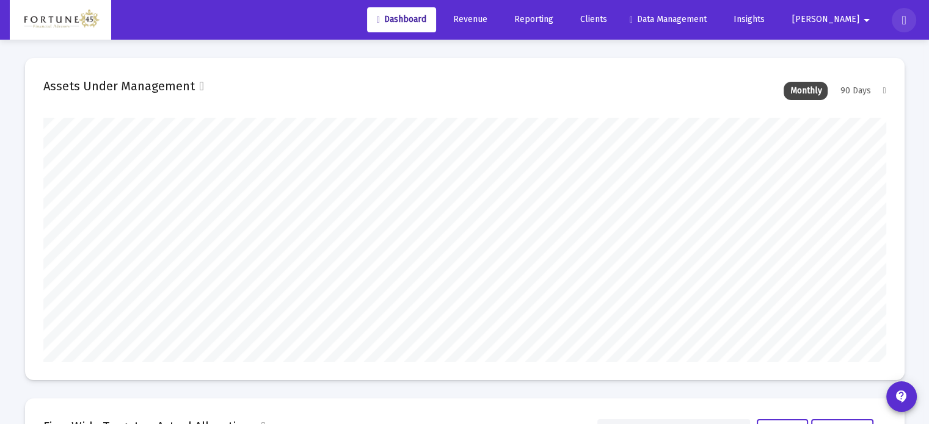
click at [905, 21] on icon at bounding box center [904, 20] width 4 height 15
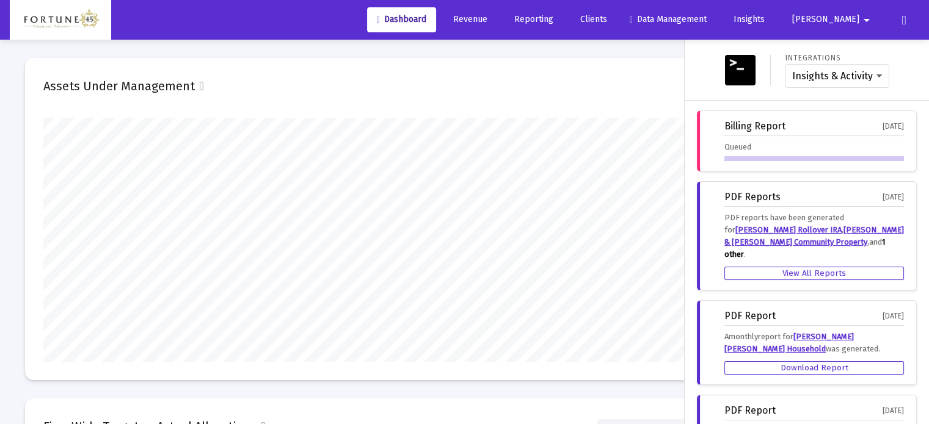
click at [296, 12] on div "Dashboard Revenue Reporting Clients Data Management Insights [PERSON_NAME]" at bounding box center [464, 20] width 909 height 40
click at [895, 18] on button at bounding box center [904, 20] width 24 height 24
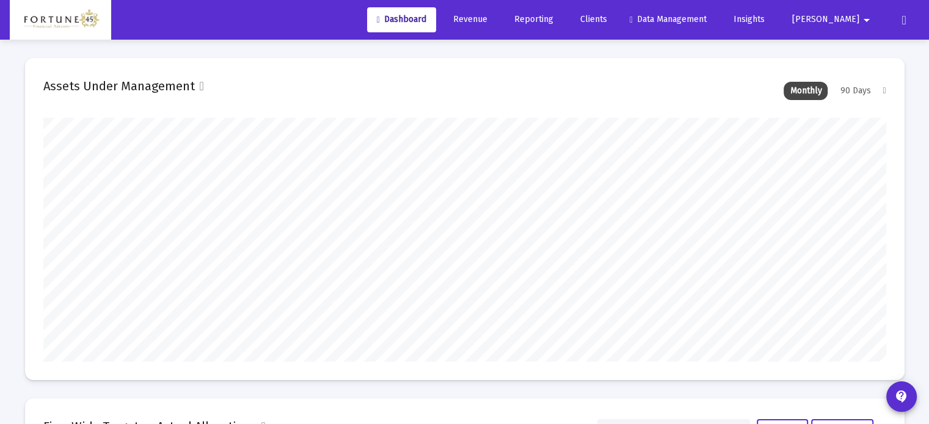
click at [848, 19] on span "[PERSON_NAME]" at bounding box center [825, 20] width 67 height 10
click at [856, 50] on span "Settings" at bounding box center [863, 51] width 36 height 29
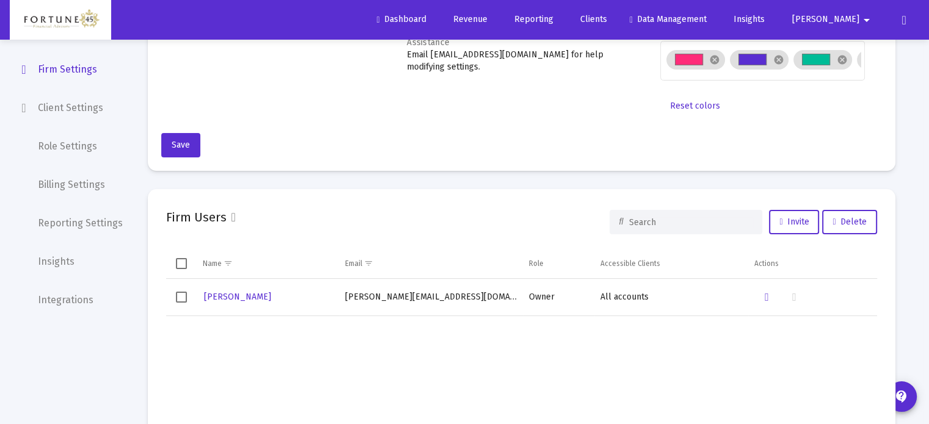
click at [81, 186] on span "Billing Settings" at bounding box center [70, 184] width 126 height 29
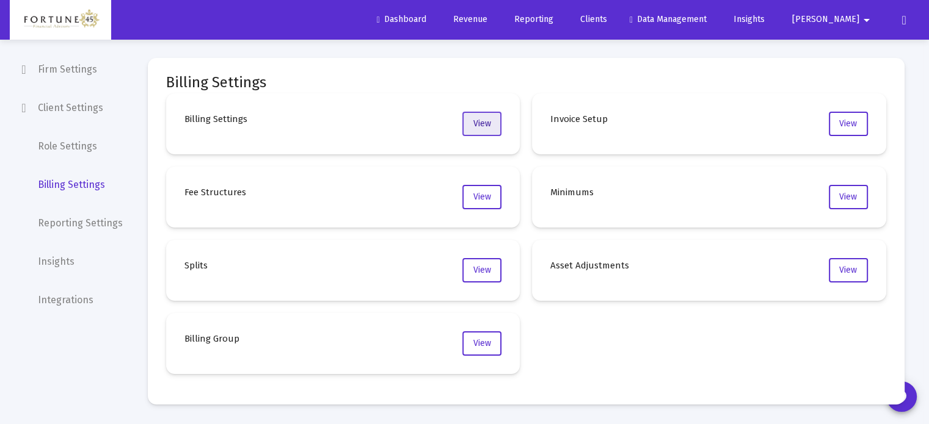
click at [492, 127] on button "View" at bounding box center [481, 124] width 39 height 24
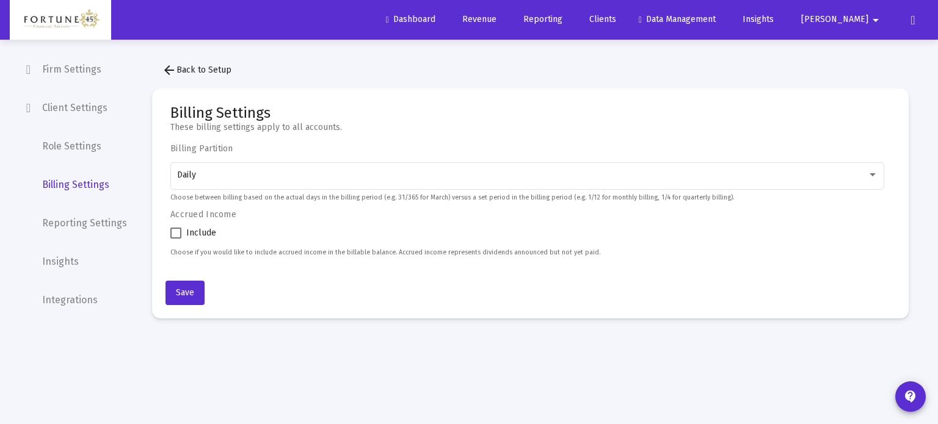
click at [192, 64] on button "arrow_back Back to Setup" at bounding box center [196, 70] width 89 height 24
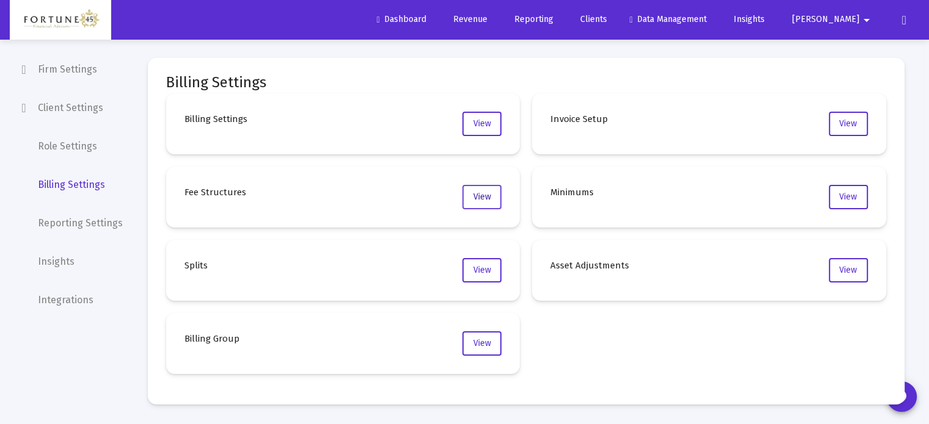
click at [486, 199] on span "View" at bounding box center [482, 197] width 18 height 10
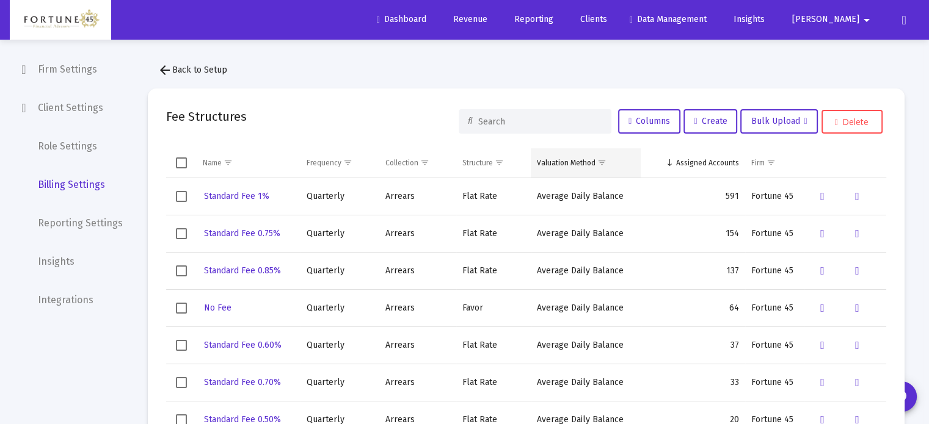
click at [598, 163] on span "Show filter options for column 'Valuation Method'" at bounding box center [601, 162] width 9 height 9
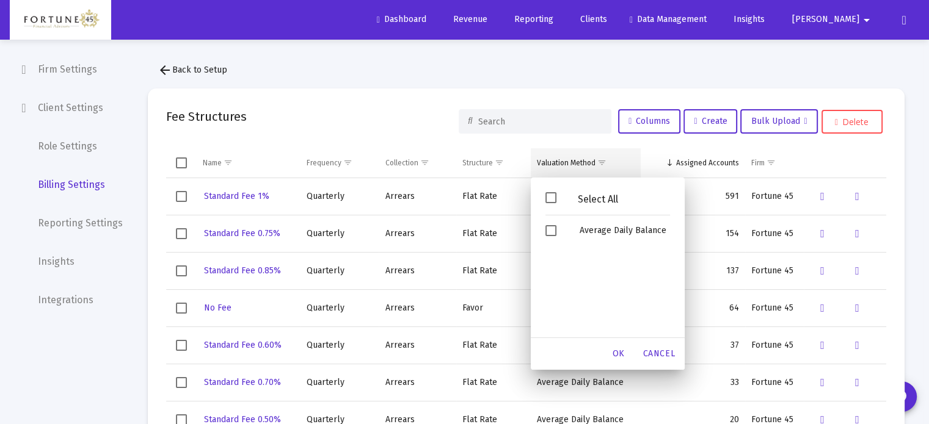
click at [597, 163] on span "Show filter options for column 'Valuation Method'" at bounding box center [601, 162] width 9 height 9
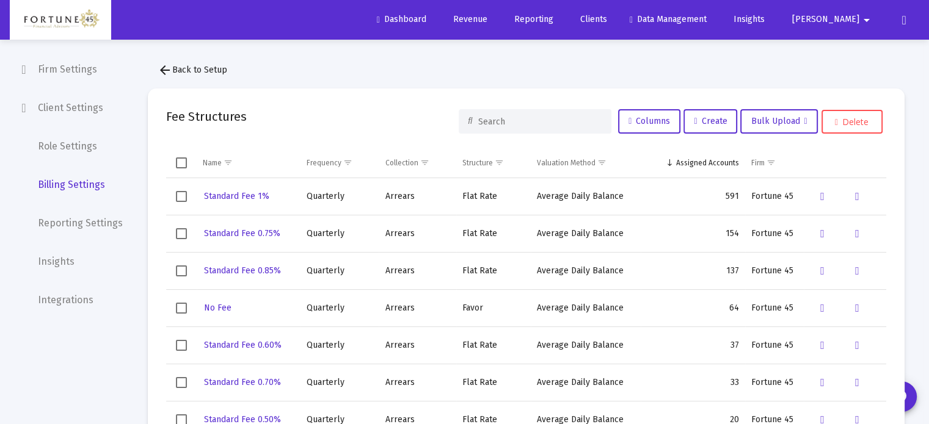
click at [658, 141] on mat-card "Fee Structures Columns Create Bulk Upload Delete Name Frequency Collection Stru…" at bounding box center [526, 281] width 757 height 384
click at [498, 152] on td "Structure" at bounding box center [493, 162] width 75 height 29
click at [494, 166] on td "Structure" at bounding box center [493, 162] width 75 height 29
click at [421, 164] on span "Show filter options for column 'Collection'" at bounding box center [424, 162] width 9 height 9
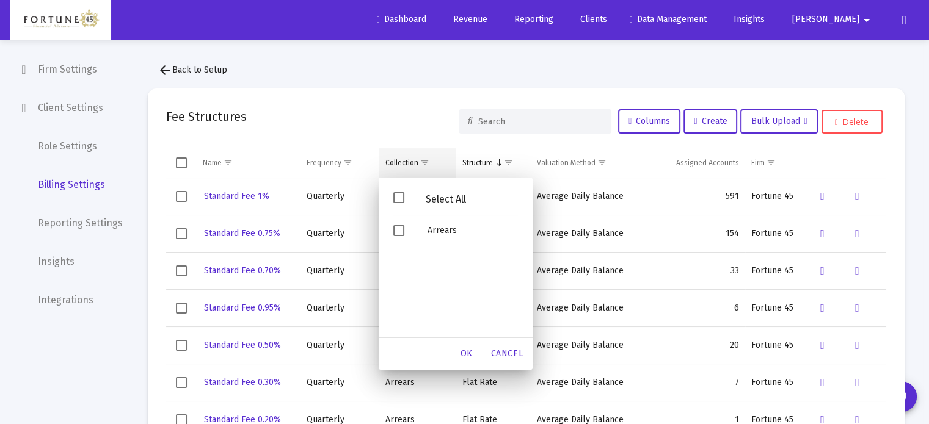
click at [421, 164] on span "Show filter options for column 'Collection'" at bounding box center [424, 162] width 9 height 9
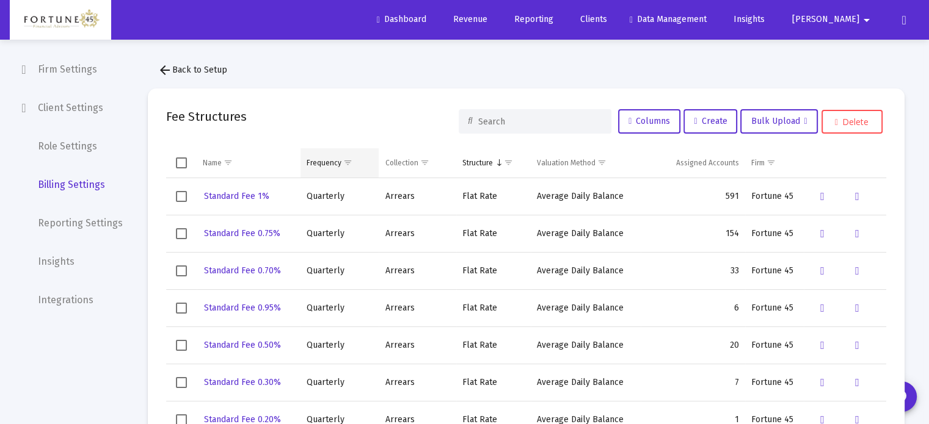
click at [347, 163] on span "Show filter options for column 'Frequency'" at bounding box center [347, 162] width 9 height 9
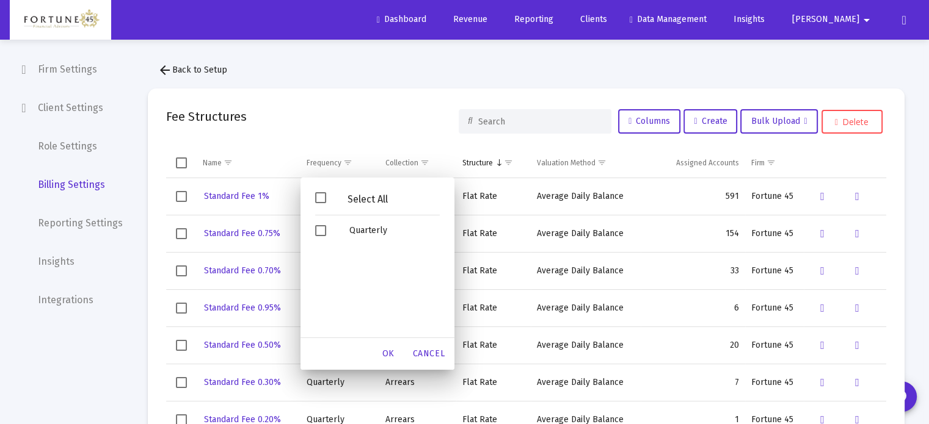
click at [184, 75] on button "arrow_back Back to Setup" at bounding box center [192, 70] width 89 height 24
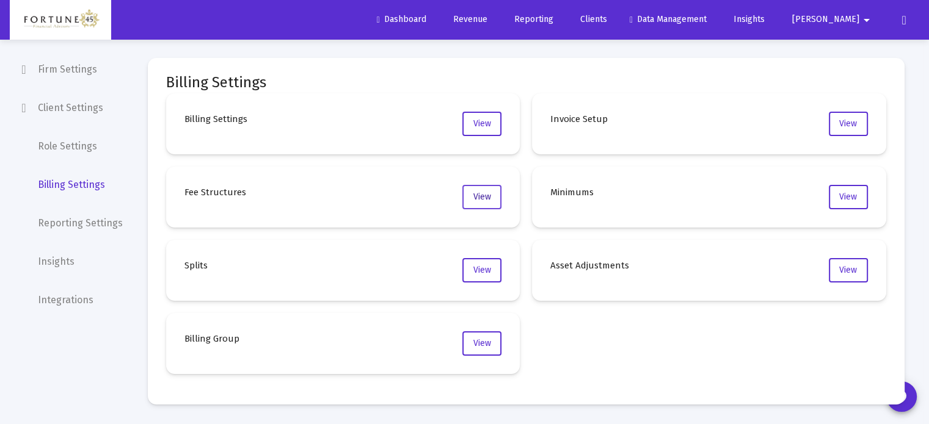
click at [493, 192] on button "View" at bounding box center [481, 197] width 39 height 24
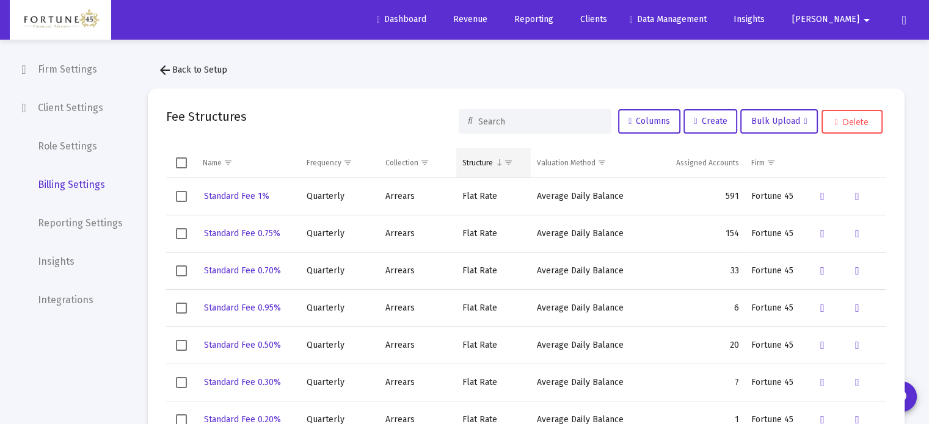
click at [498, 155] on td "Structure" at bounding box center [493, 162] width 75 height 29
click at [422, 163] on span "Show filter options for column 'Collection'" at bounding box center [424, 162] width 9 height 9
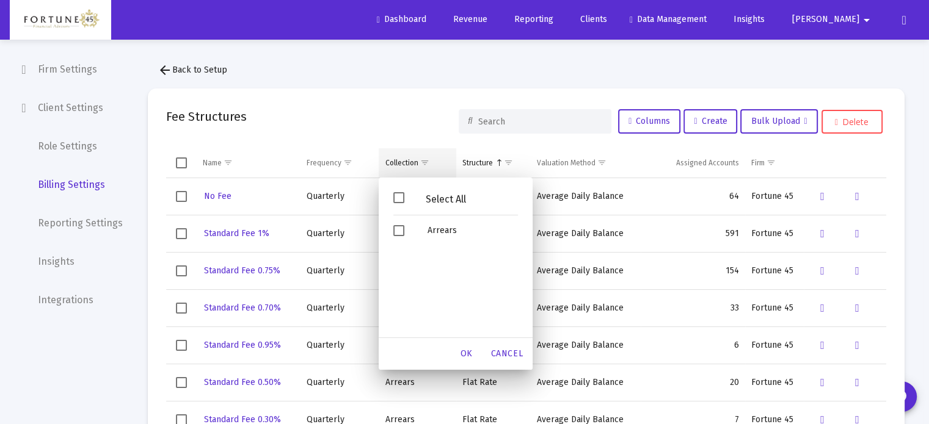
click at [411, 164] on div "Collection" at bounding box center [401, 163] width 33 height 10
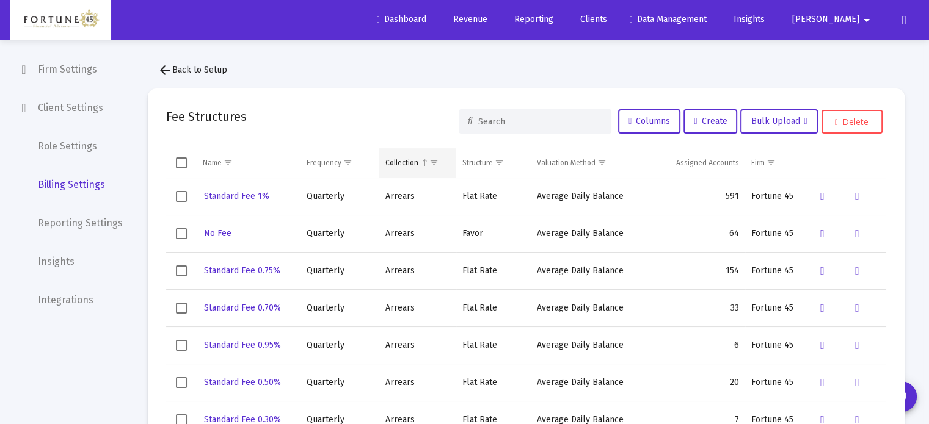
click at [407, 164] on div "Collection" at bounding box center [401, 163] width 33 height 10
click at [333, 166] on div "Frequency" at bounding box center [324, 163] width 35 height 10
click at [333, 167] on div "Frequency" at bounding box center [324, 163] width 35 height 10
click at [571, 172] on td "Valuation Method" at bounding box center [586, 162] width 110 height 29
click at [574, 167] on div "Valuation Method" at bounding box center [566, 163] width 59 height 10
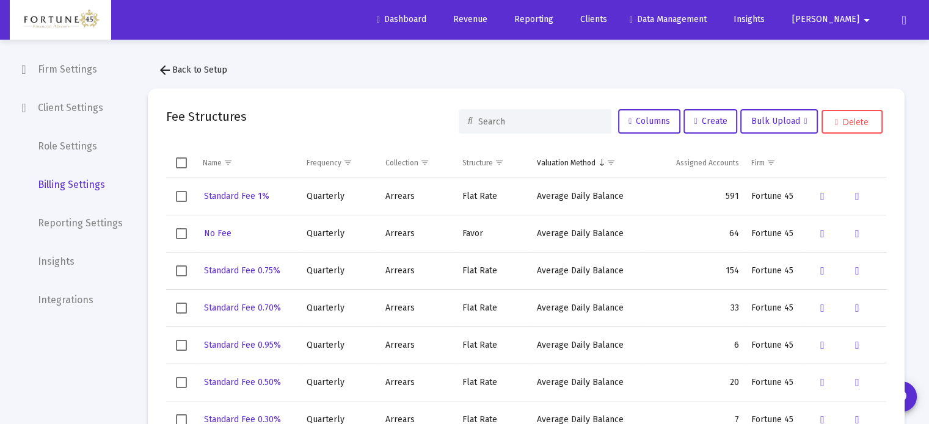
click at [487, 21] on span "Revenue" at bounding box center [468, 19] width 38 height 10
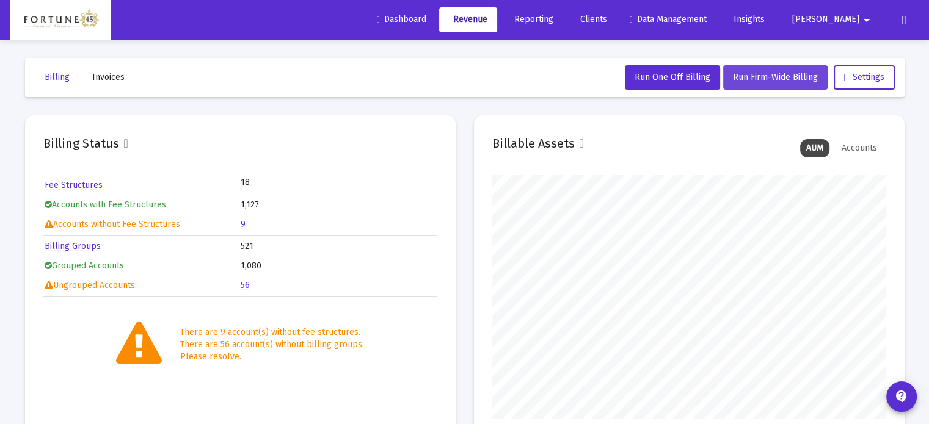
scroll to position [244, 394]
click at [771, 75] on span "Run Firm-Wide Billing" at bounding box center [775, 77] width 85 height 10
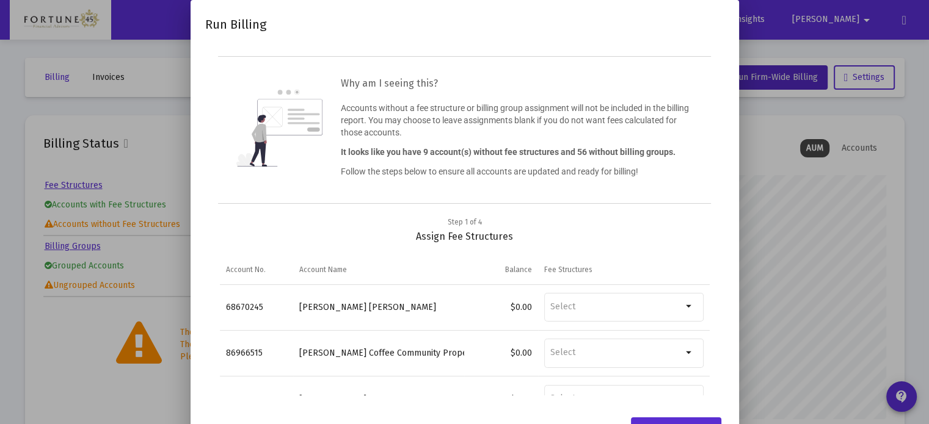
click at [811, 44] on div at bounding box center [464, 212] width 929 height 424
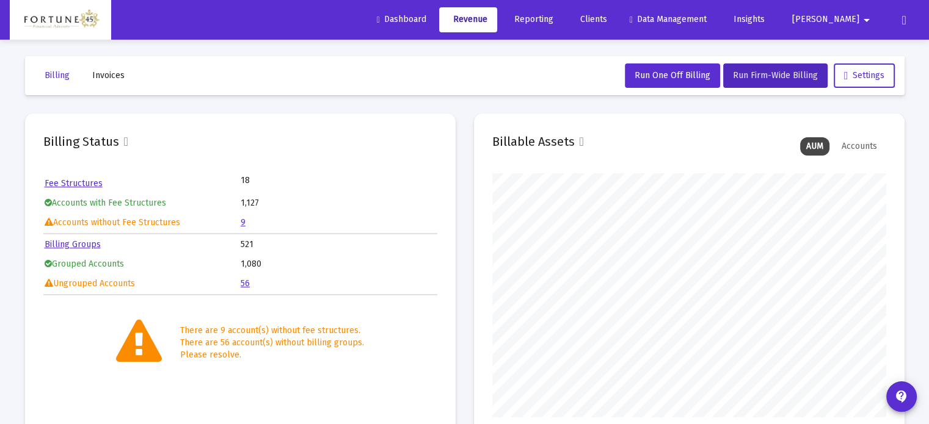
scroll to position [0, 0]
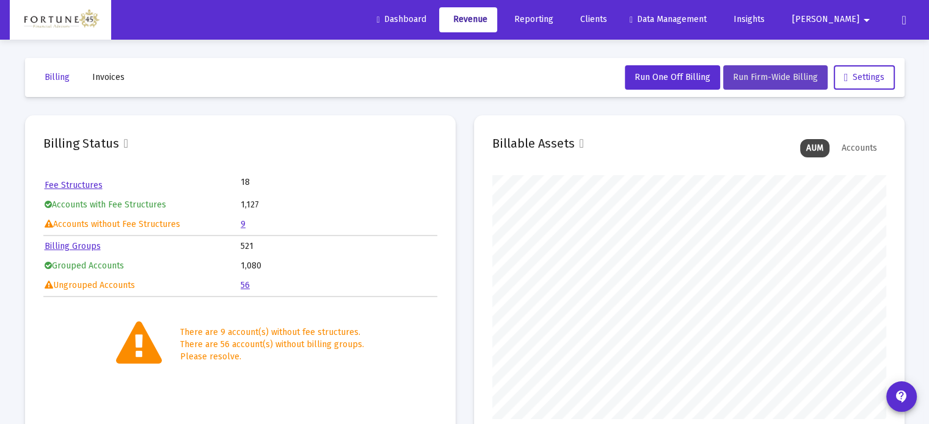
click at [760, 75] on span "Run Firm-Wide Billing" at bounding box center [775, 77] width 85 height 10
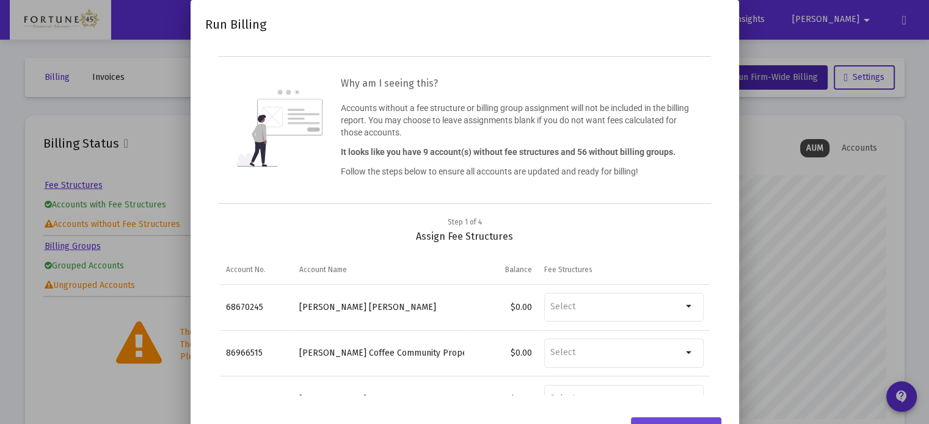
click at [695, 420] on div "Save & continue" at bounding box center [676, 430] width 70 height 24
click at [696, 420] on div "Save & continue" at bounding box center [676, 430] width 70 height 24
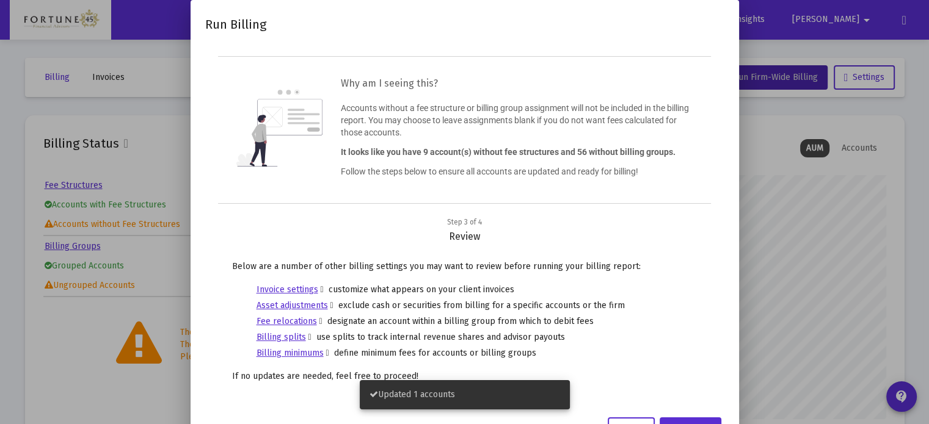
click at [696, 420] on div "Continue" at bounding box center [690, 430] width 42 height 24
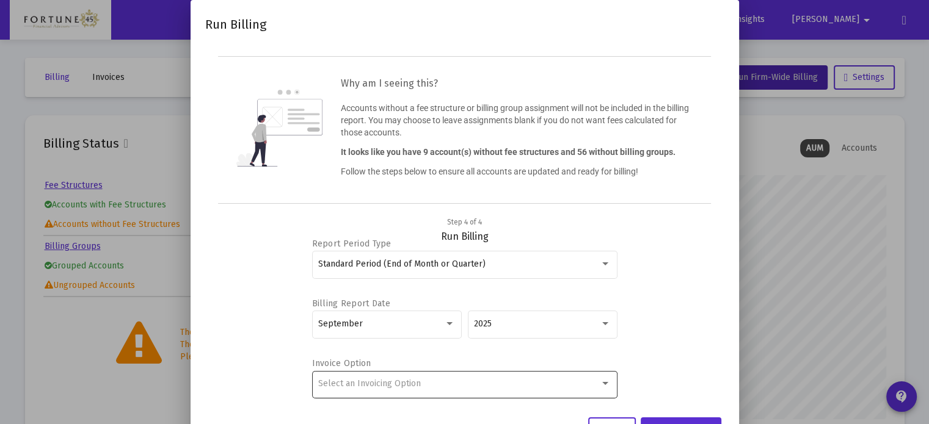
click at [570, 385] on div "Select an Invoicing Option" at bounding box center [459, 384] width 282 height 10
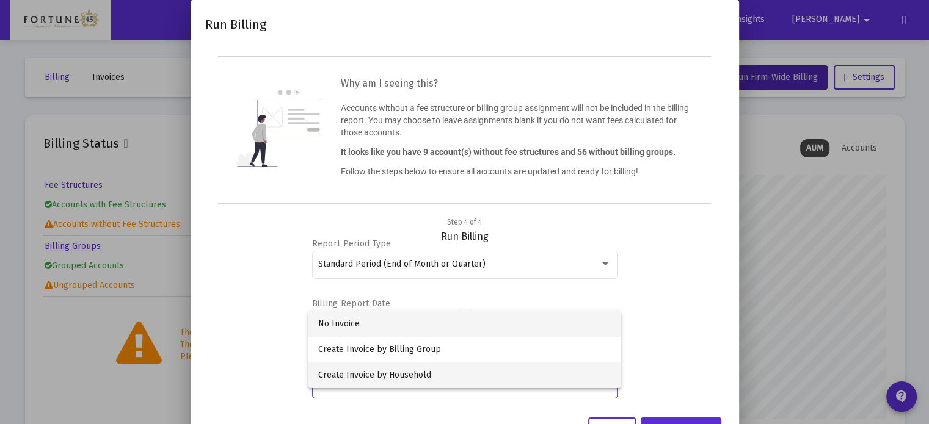
drag, startPoint x: 566, startPoint y: 374, endPoint x: 597, endPoint y: 392, distance: 36.4
click at [566, 373] on span "Create Invoice by Household" at bounding box center [464, 376] width 293 height 26
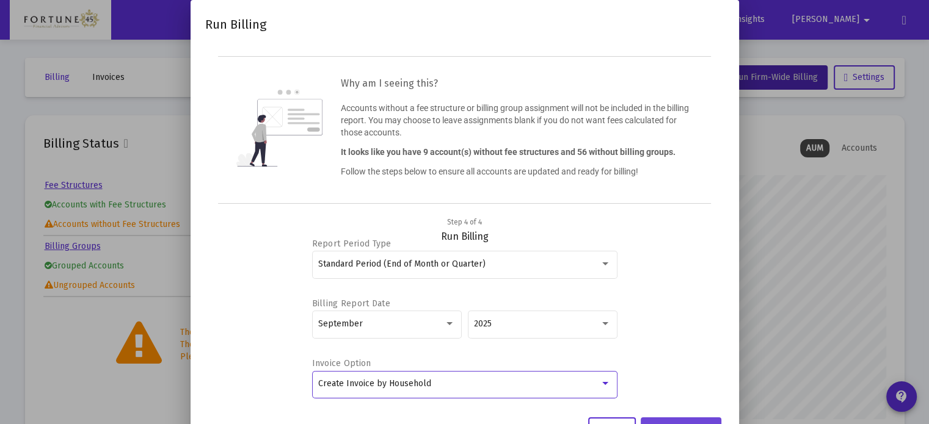
click at [677, 418] on button "Run firm billing" at bounding box center [681, 430] width 81 height 24
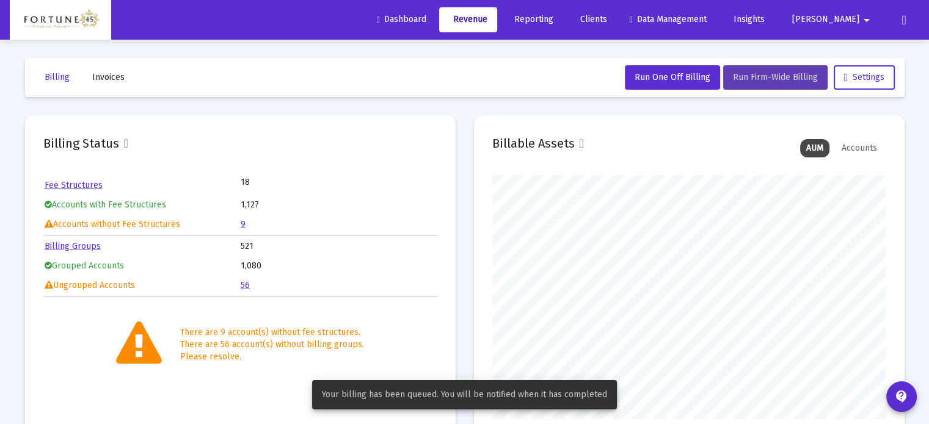
scroll to position [366, 0]
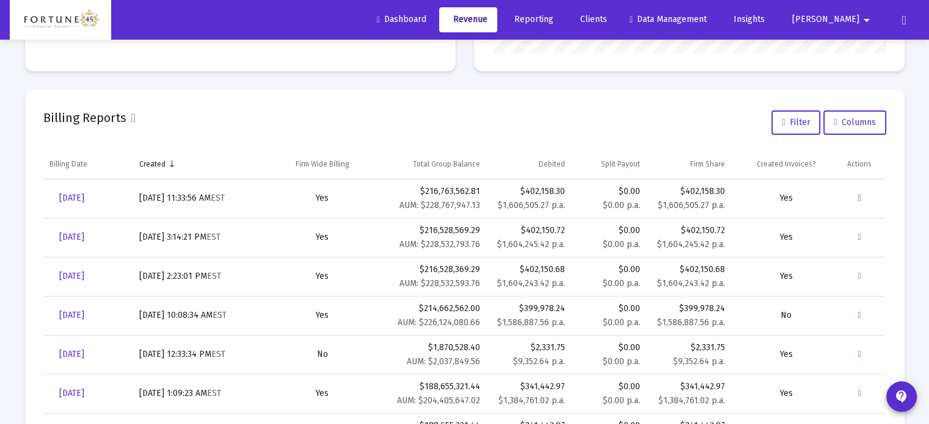
click at [858, 197] on icon "Data grid" at bounding box center [859, 198] width 3 height 10
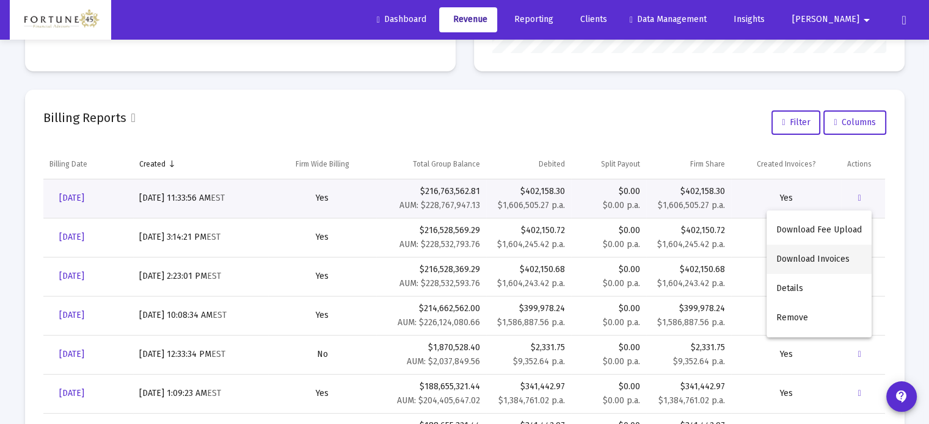
click at [836, 261] on button "Download Invoices" at bounding box center [819, 259] width 105 height 29
click at [859, 197] on icon "Data grid" at bounding box center [859, 198] width 3 height 10
click at [836, 235] on button "Download Fee Upload" at bounding box center [819, 230] width 105 height 29
click at [861, 195] on icon "Data grid" at bounding box center [859, 198] width 3 height 10
click at [832, 291] on button "Details" at bounding box center [819, 288] width 105 height 29
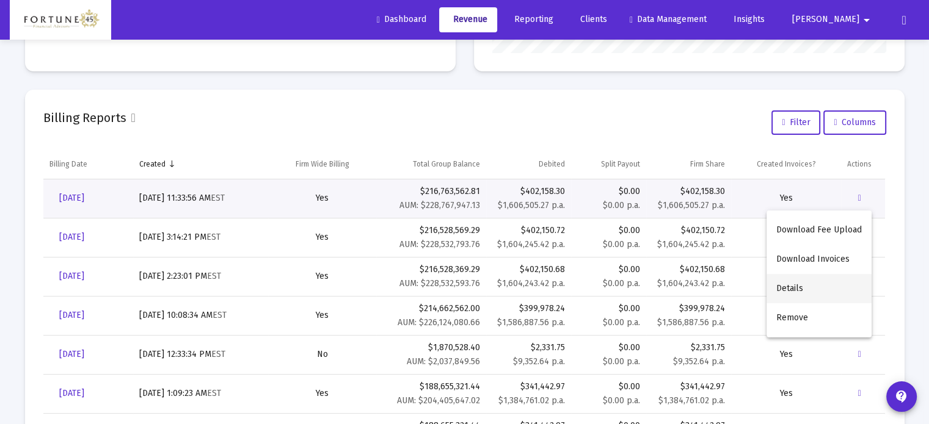
scroll to position [39, 0]
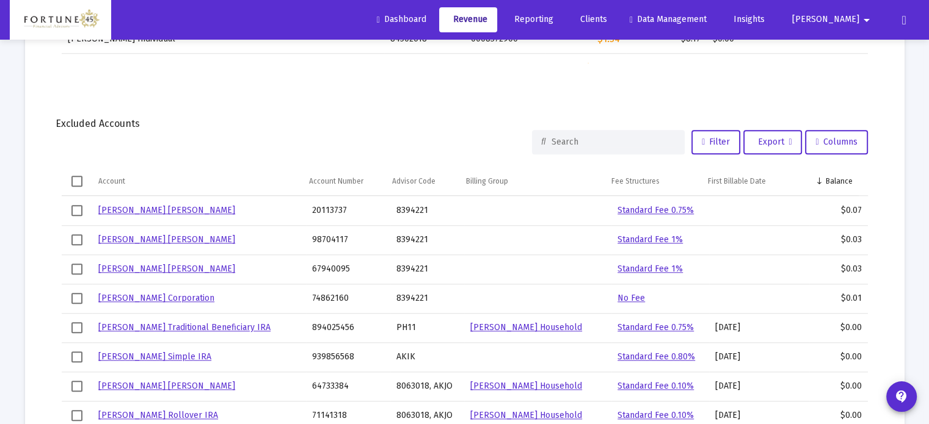
scroll to position [1138, 0]
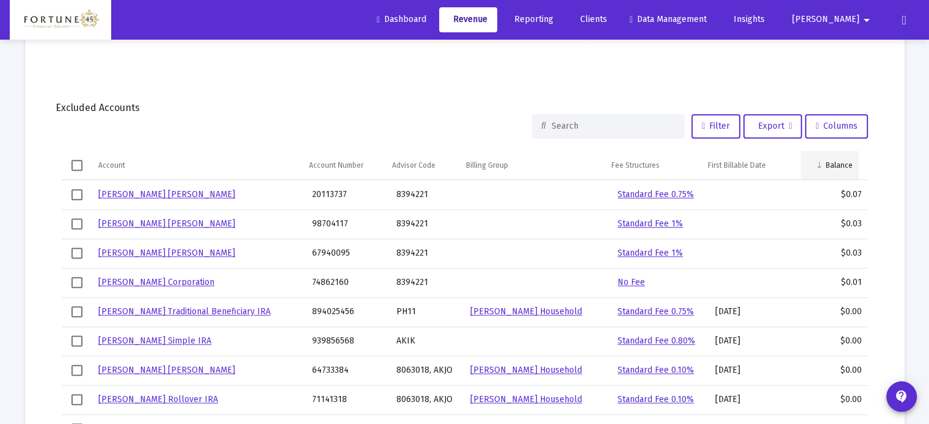
click at [845, 161] on div "Balance" at bounding box center [839, 166] width 27 height 10
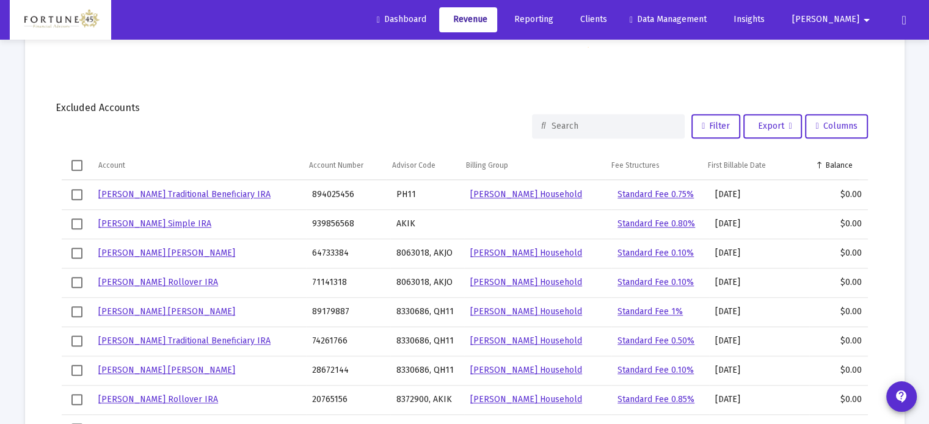
click at [845, 161] on div "Balance" at bounding box center [839, 166] width 27 height 10
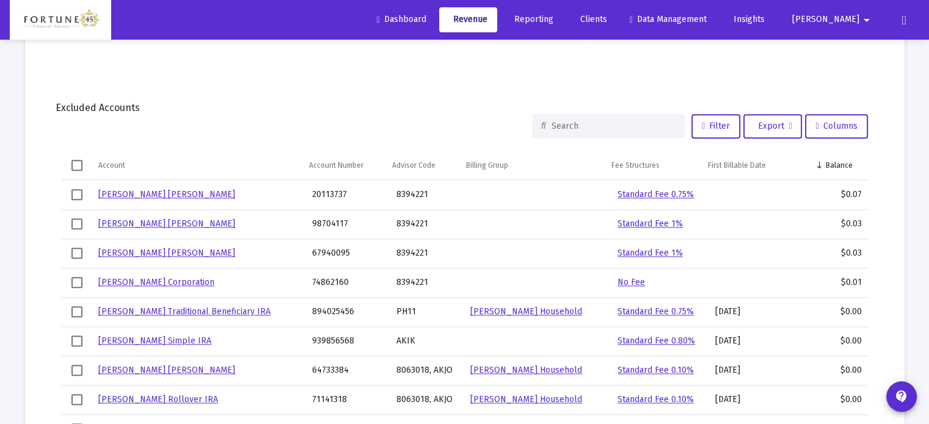
click at [845, 161] on div "Balance" at bounding box center [839, 166] width 27 height 10
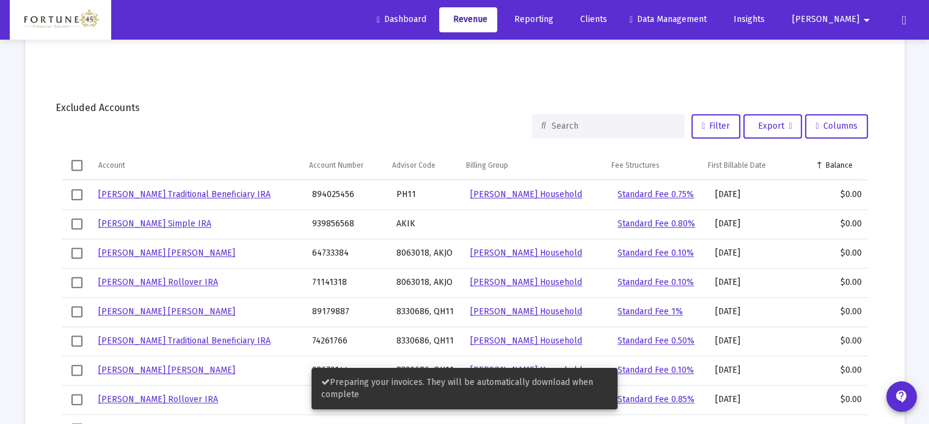
click at [845, 161] on div "Balance" at bounding box center [839, 166] width 27 height 10
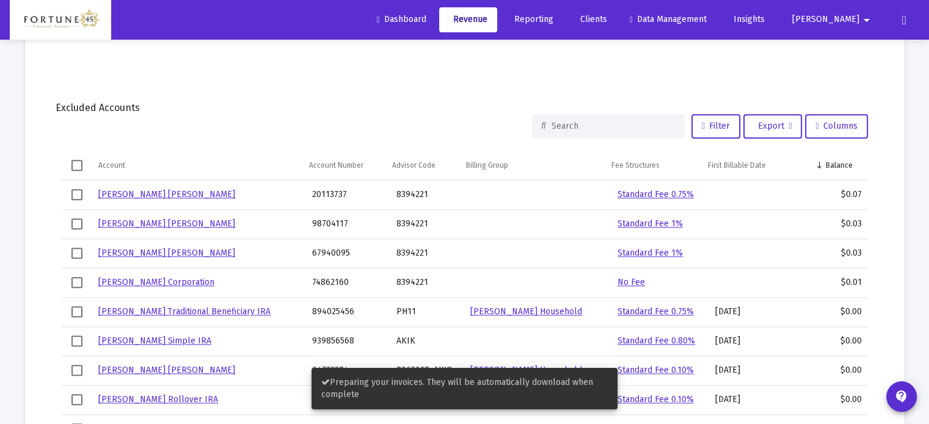
click at [845, 161] on div "Balance" at bounding box center [839, 166] width 27 height 10
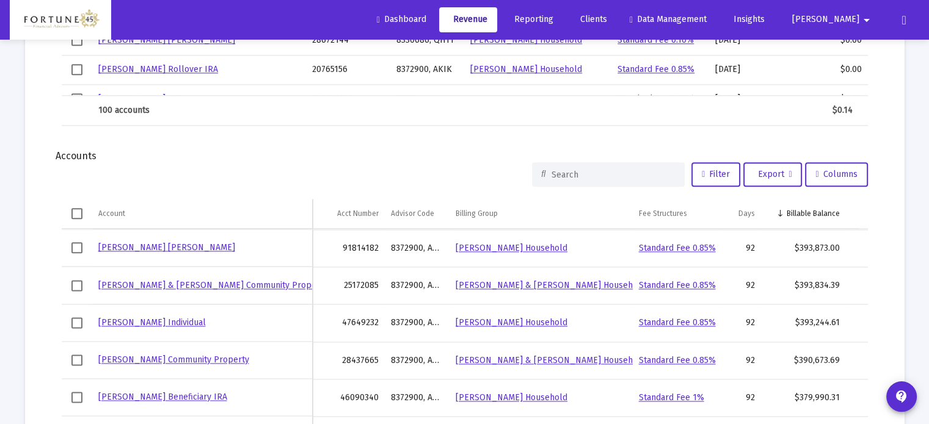
scroll to position [1505, 0]
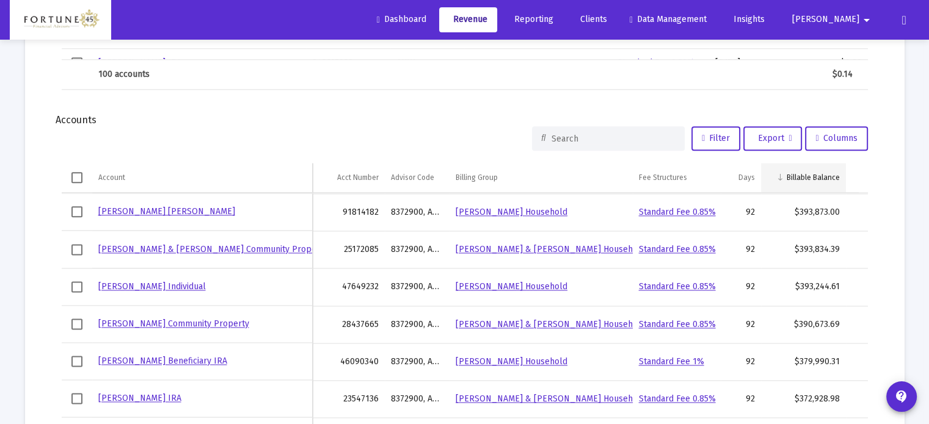
click at [828, 176] on div "Billable Balance" at bounding box center [813, 178] width 53 height 10
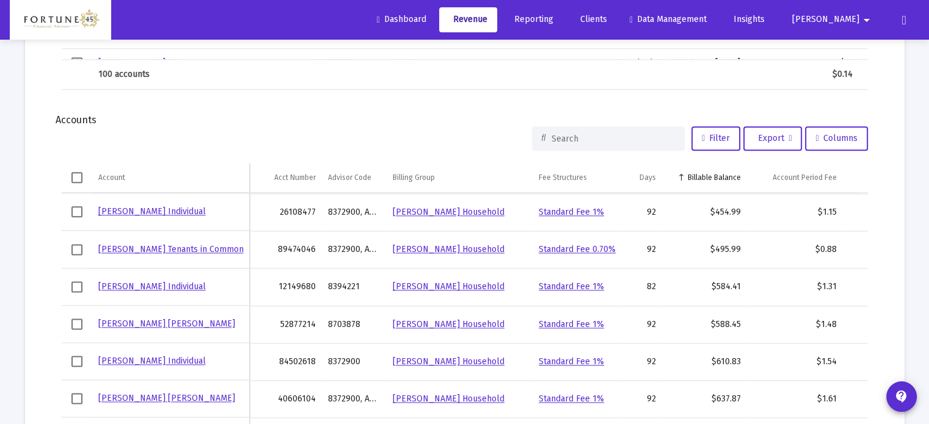
click at [828, 176] on div "Account Period Fee" at bounding box center [805, 178] width 64 height 10
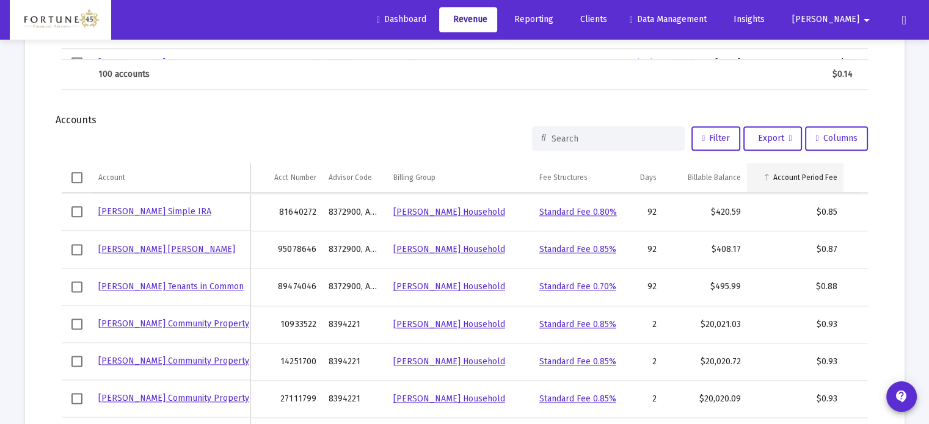
click at [828, 177] on div "Account Period Fee" at bounding box center [805, 178] width 64 height 10
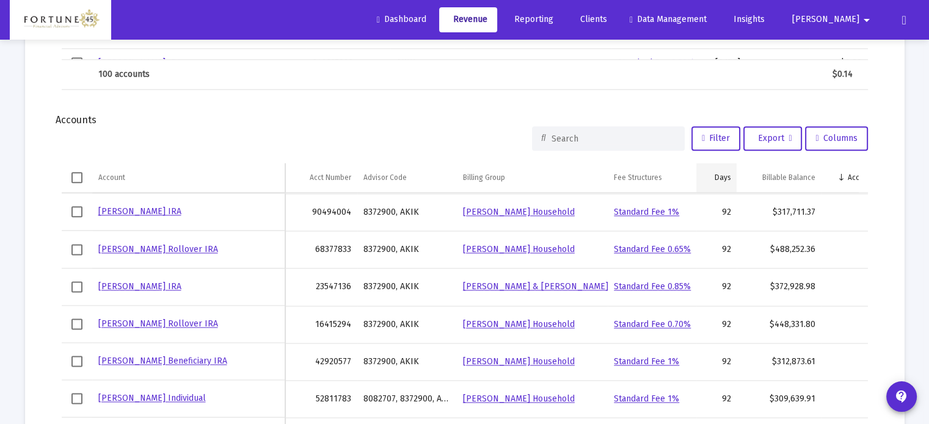
click at [721, 173] on div "Days" at bounding box center [722, 178] width 16 height 10
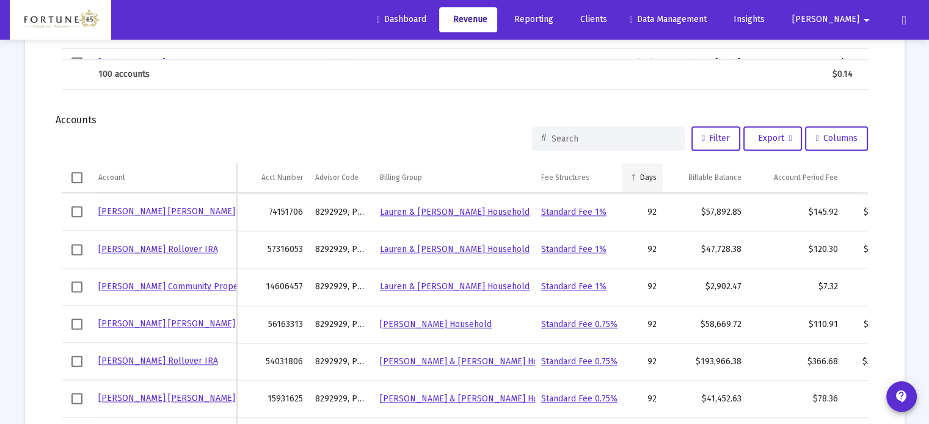
click at [652, 175] on div "Days" at bounding box center [648, 178] width 16 height 10
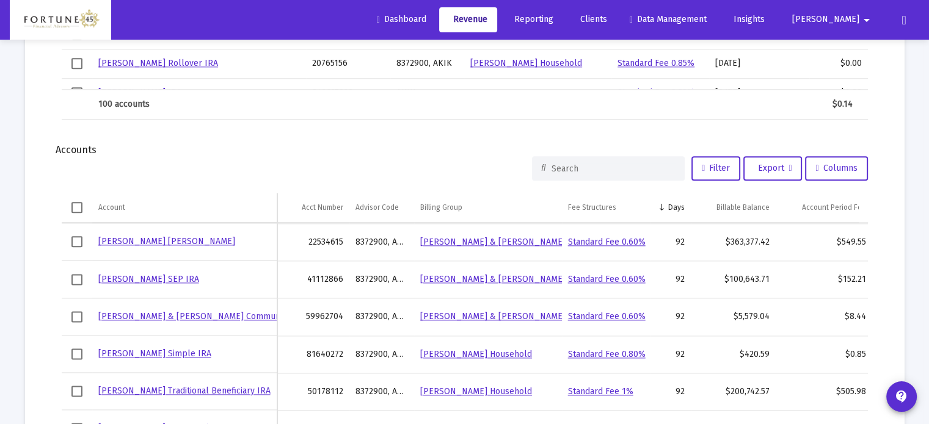
scroll to position [1474, 0]
click at [792, 166] on button "Export" at bounding box center [772, 169] width 59 height 24
click at [779, 195] on button "Export All Rows" at bounding box center [776, 199] width 83 height 29
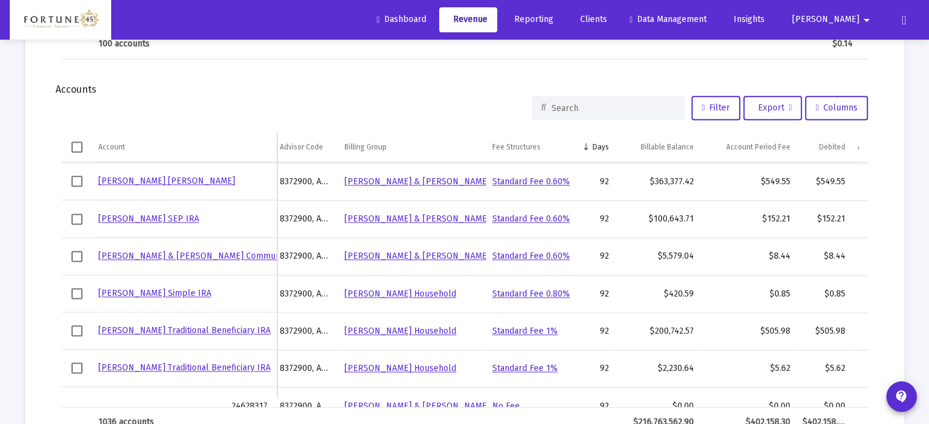
scroll to position [0, 123]
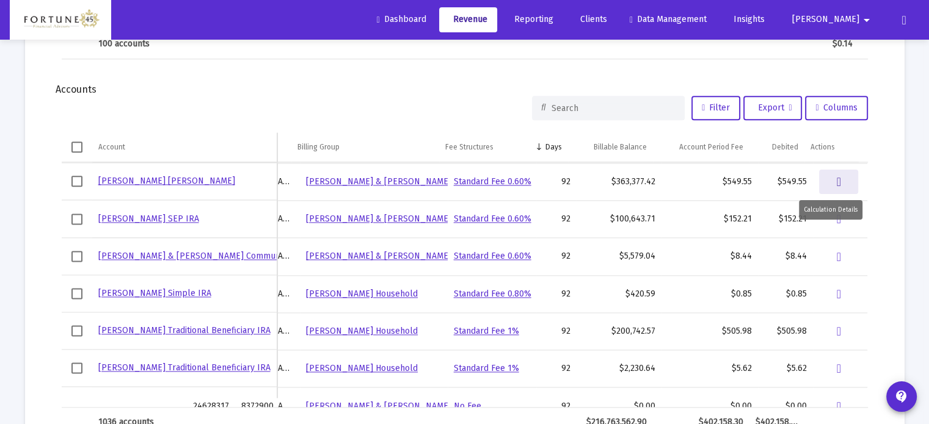
click at [837, 175] on icon "Data grid" at bounding box center [839, 182] width 4 height 15
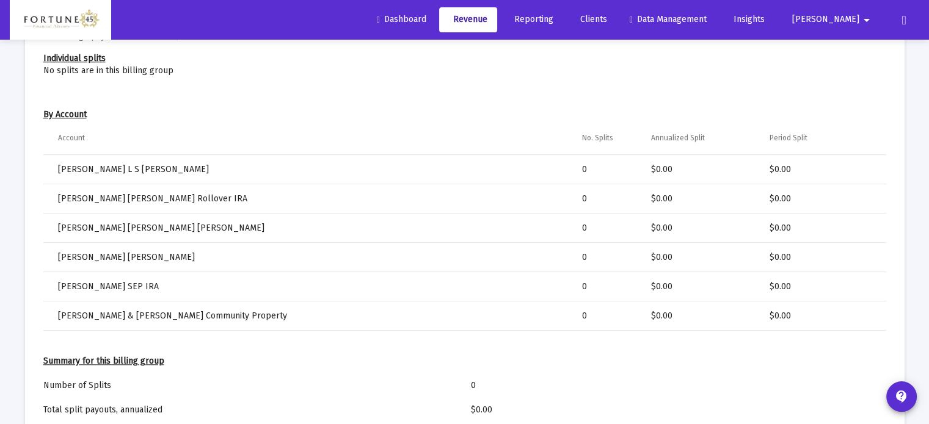
scroll to position [855, 0]
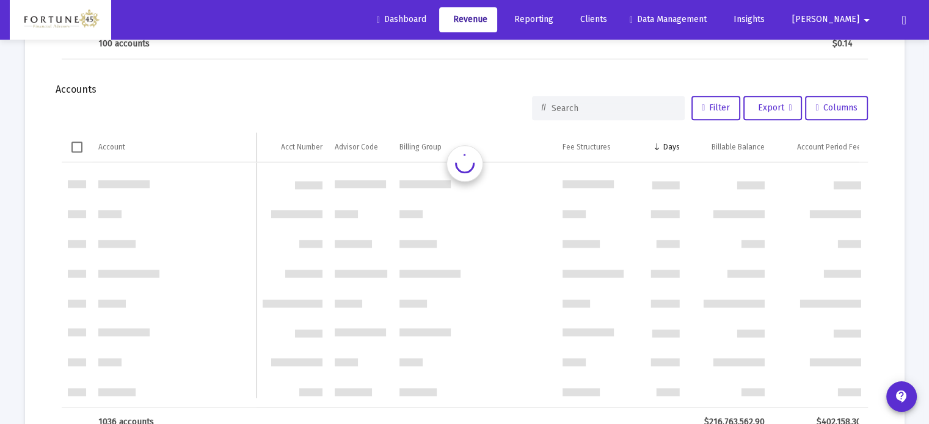
scroll to position [3732, 0]
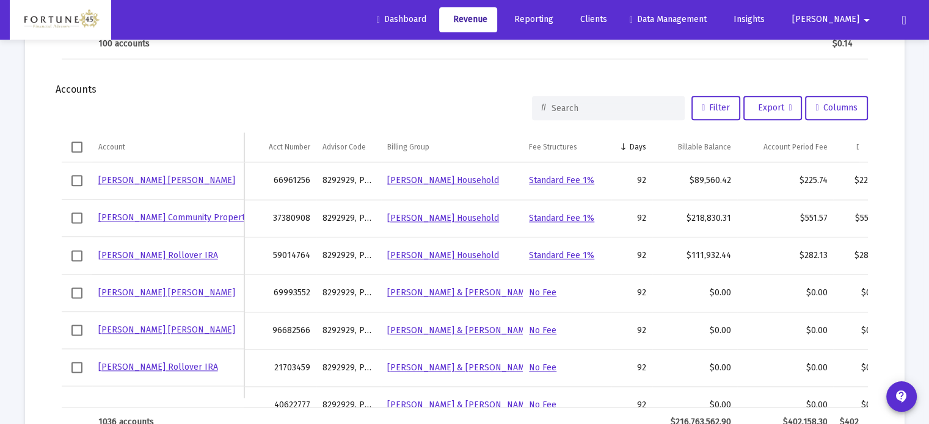
click at [487, 18] on span "Revenue" at bounding box center [468, 19] width 38 height 10
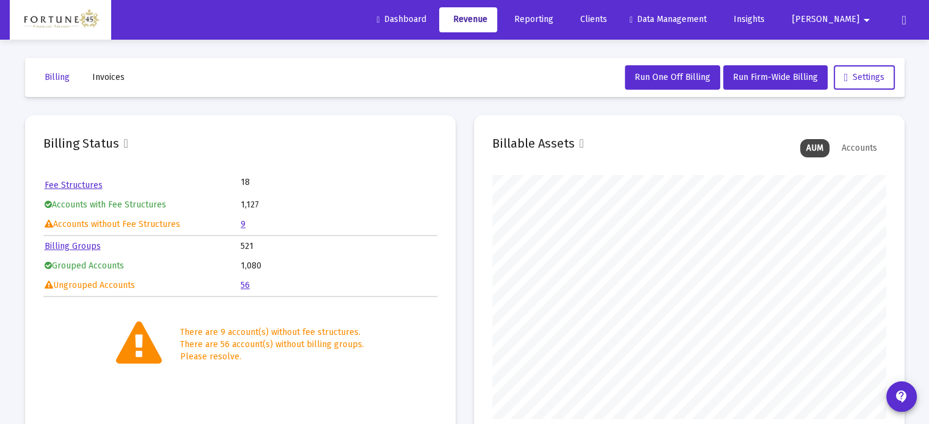
click at [607, 21] on span "Clients" at bounding box center [591, 19] width 31 height 10
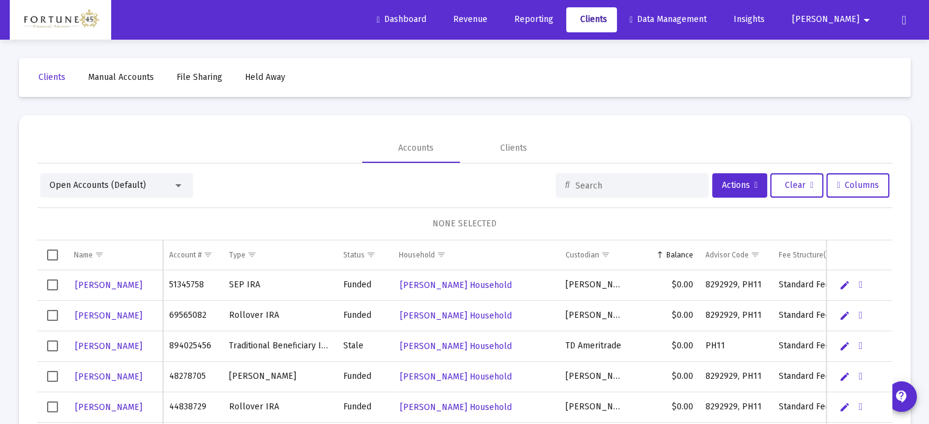
click at [89, 183] on span "Open Accounts (Default)" at bounding box center [97, 185] width 97 height 10
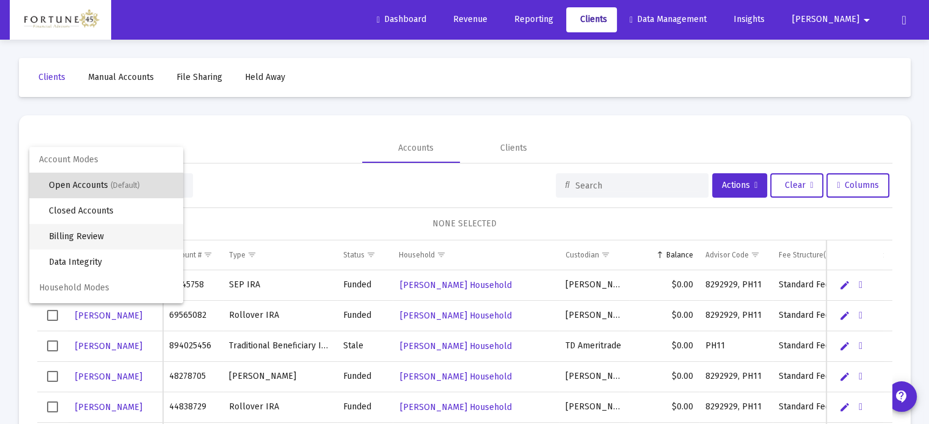
click at [115, 234] on span "Billing Review" at bounding box center [111, 237] width 125 height 26
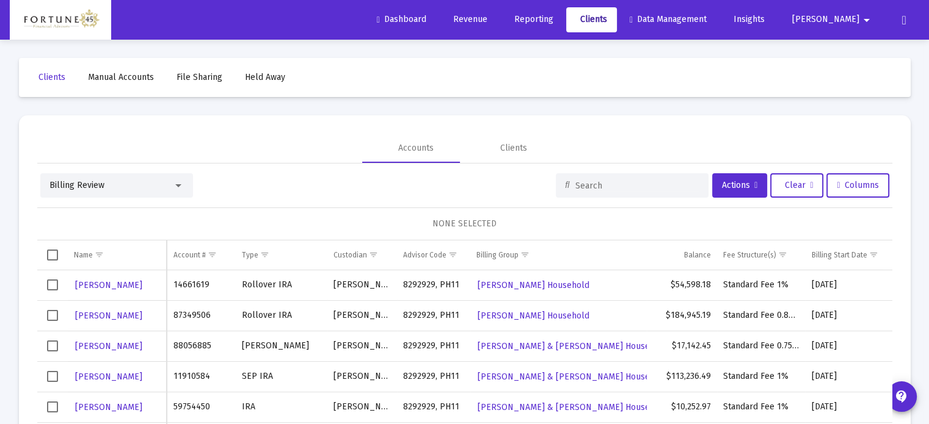
click at [575, 189] on input at bounding box center [637, 186] width 124 height 10
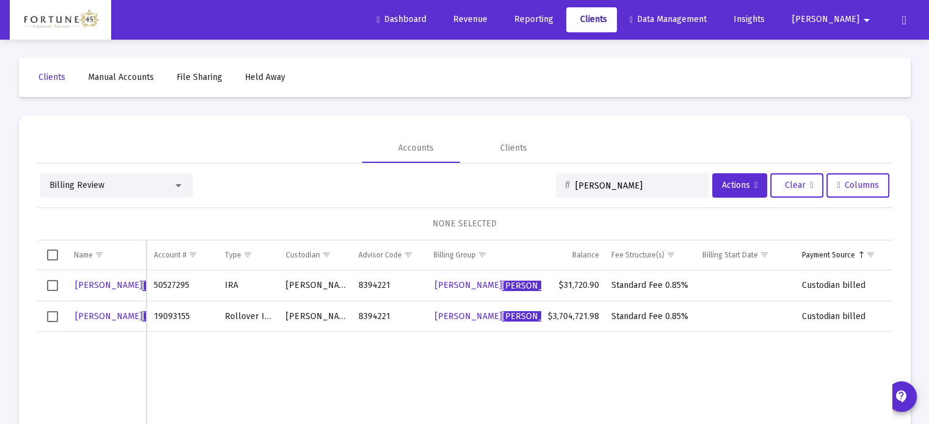
type input "[PERSON_NAME]"
click at [487, 19] on span "Revenue" at bounding box center [468, 19] width 38 height 10
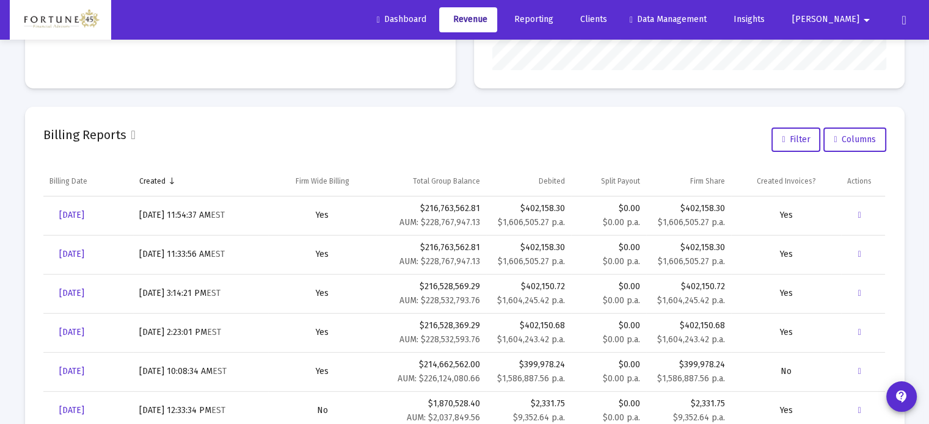
scroll to position [428, 0]
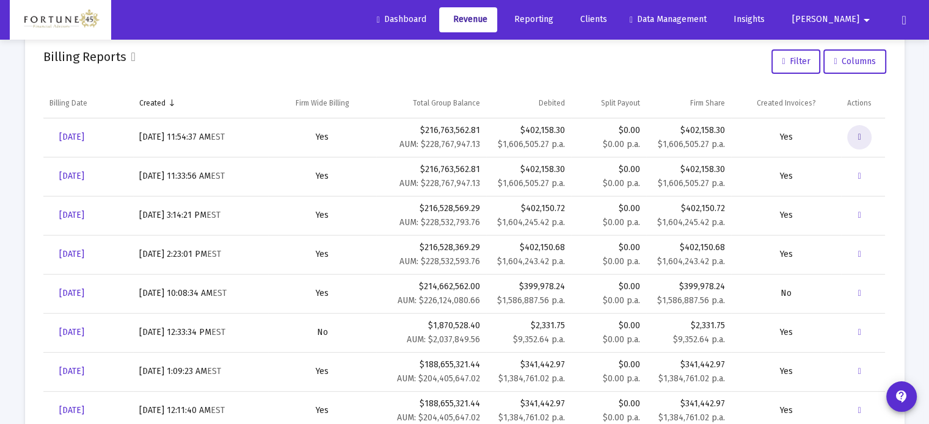
click at [860, 139] on icon "Data grid" at bounding box center [859, 137] width 3 height 10
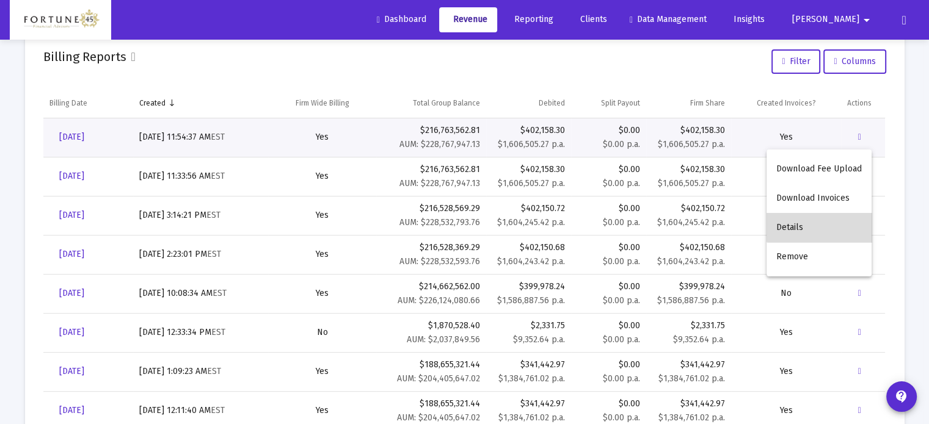
click at [821, 224] on button "Details" at bounding box center [819, 227] width 105 height 29
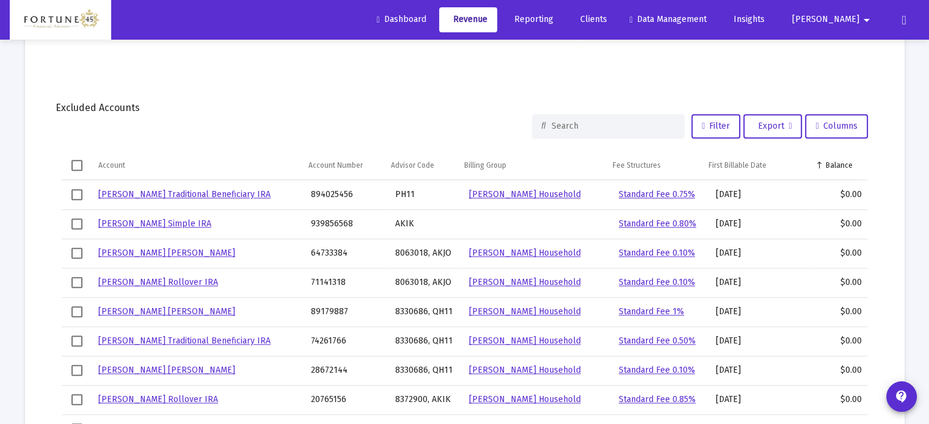
scroll to position [1138, 0]
click at [333, 163] on div "Account Number" at bounding box center [335, 166] width 54 height 10
click at [344, 162] on div "Account Number" at bounding box center [335, 166] width 54 height 10
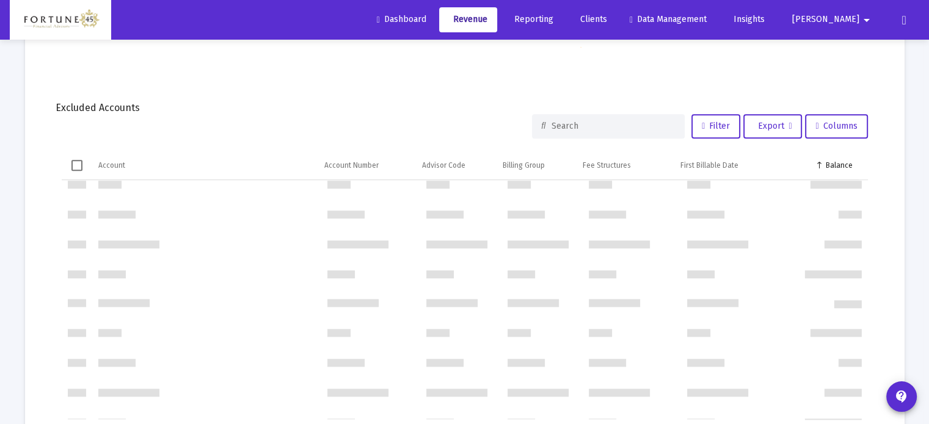
scroll to position [0, 0]
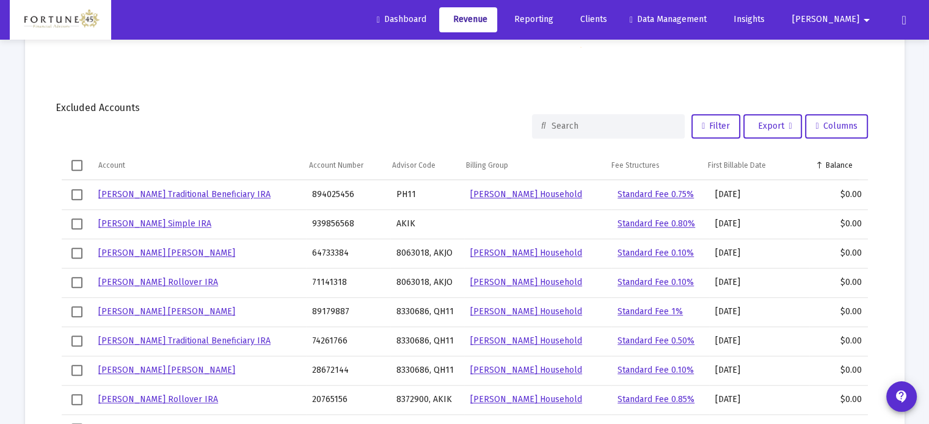
click at [426, 16] on span "Dashboard" at bounding box center [401, 19] width 49 height 10
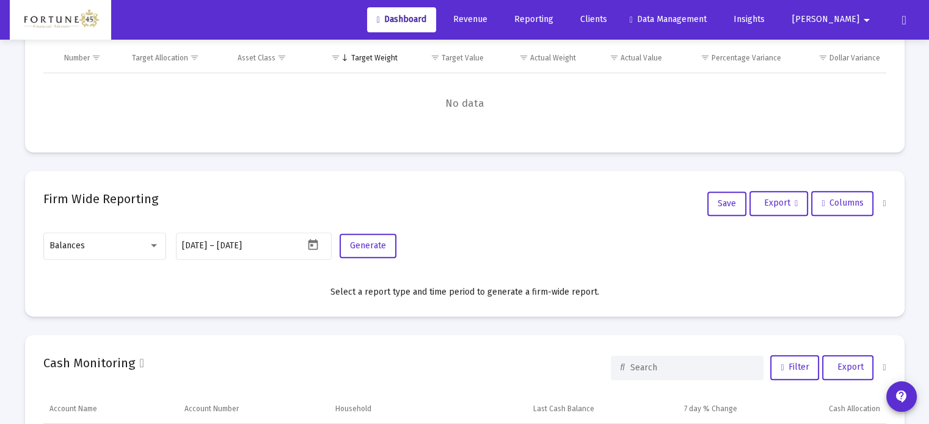
scroll to position [610532, 610322]
click at [860, 24] on mat-icon "arrow_drop_down" at bounding box center [866, 20] width 15 height 24
click at [858, 84] on button "Logout" at bounding box center [859, 81] width 68 height 29
